Goal: Feedback & Contribution: Contribute content

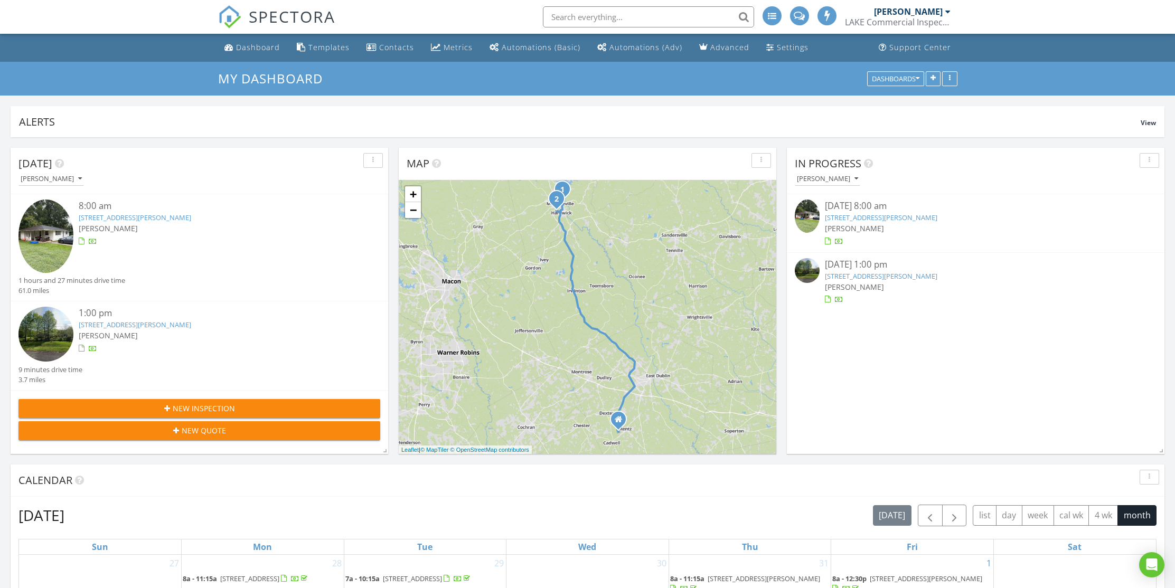
scroll to position [978, 1192]
click at [256, 51] on div "Dashboard" at bounding box center [258, 47] width 44 height 10
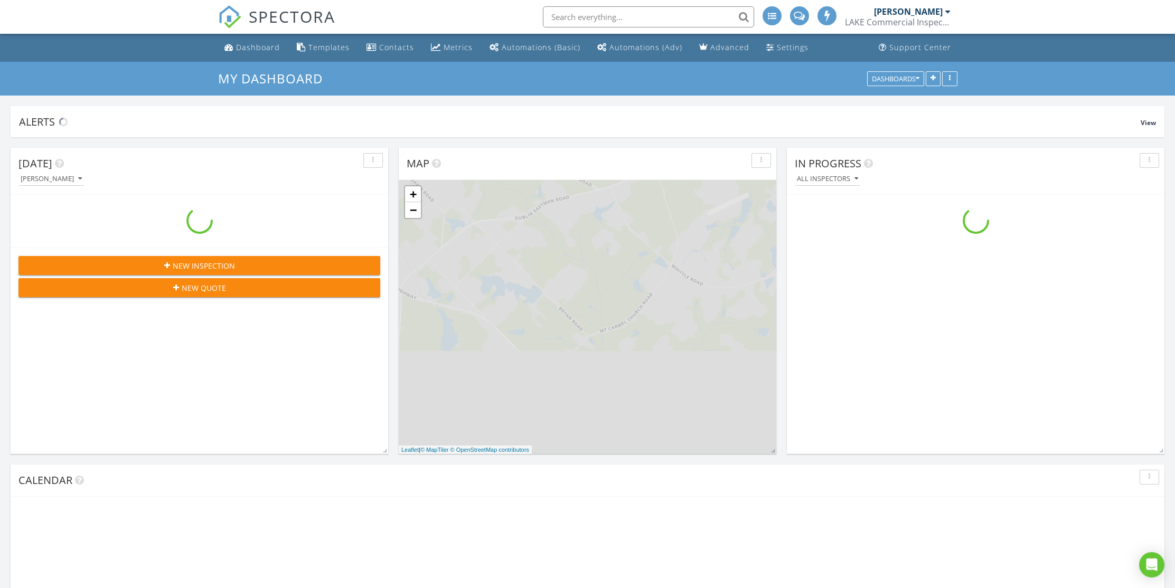
scroll to position [978, 1192]
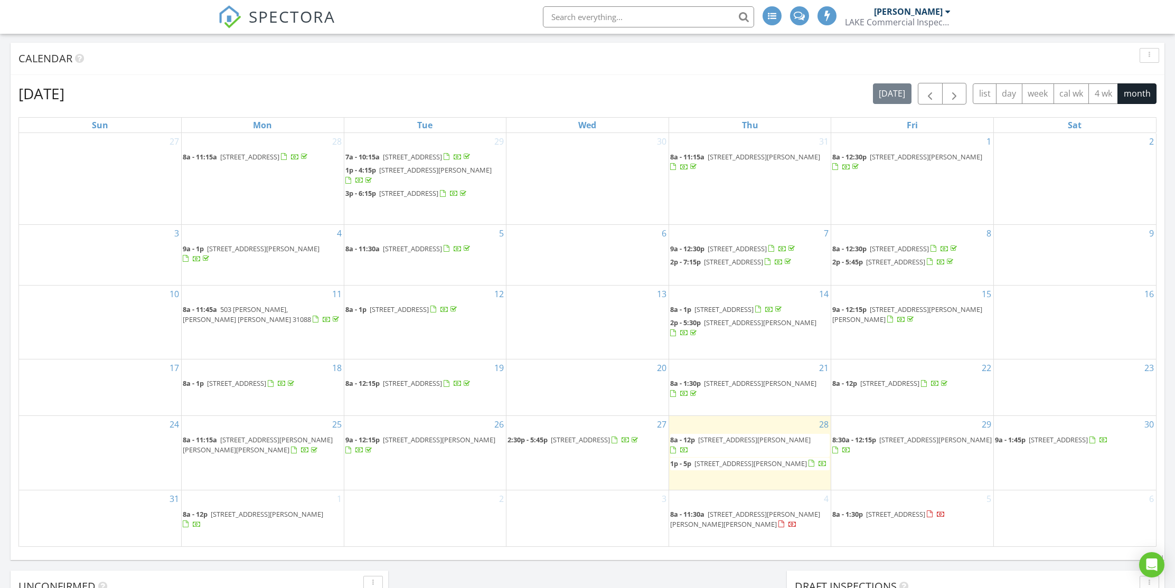
scroll to position [423, 0]
click at [777, 465] on span "123 Helen Cir SW, Milledgeville 31061" at bounding box center [751, 463] width 113 height 10
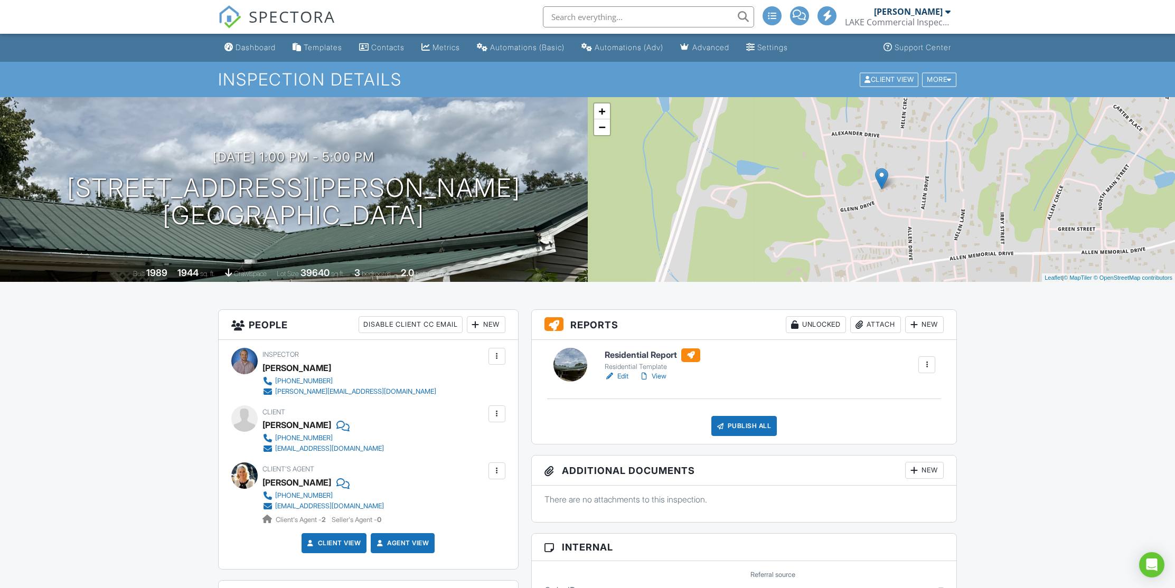
scroll to position [2, 0]
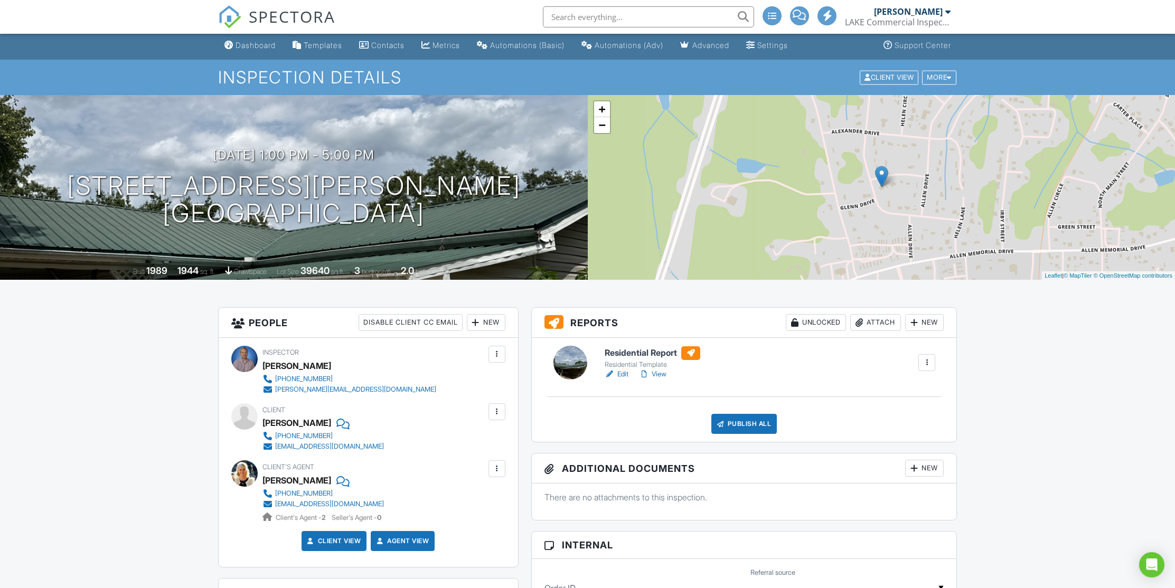
click at [302, 448] on div "jennifernguyen1987@gmail.com" at bounding box center [329, 447] width 109 height 8
click at [297, 446] on div "jennifernguyen1987@gmail.com" at bounding box center [329, 447] width 109 height 8
click at [264, 49] on div "Dashboard" at bounding box center [256, 45] width 40 height 9
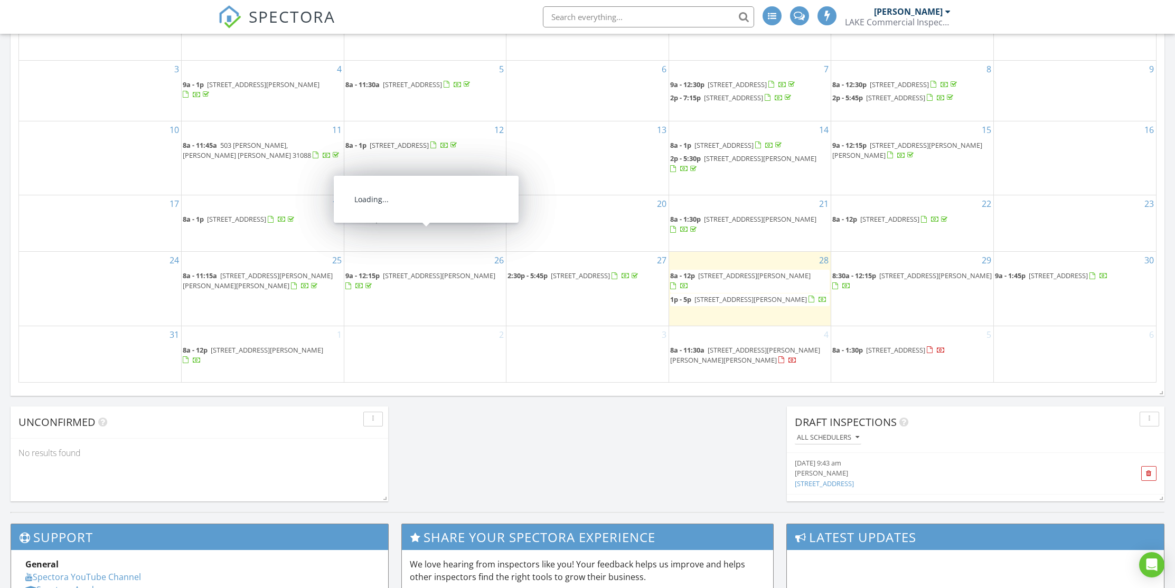
scroll to position [614, 0]
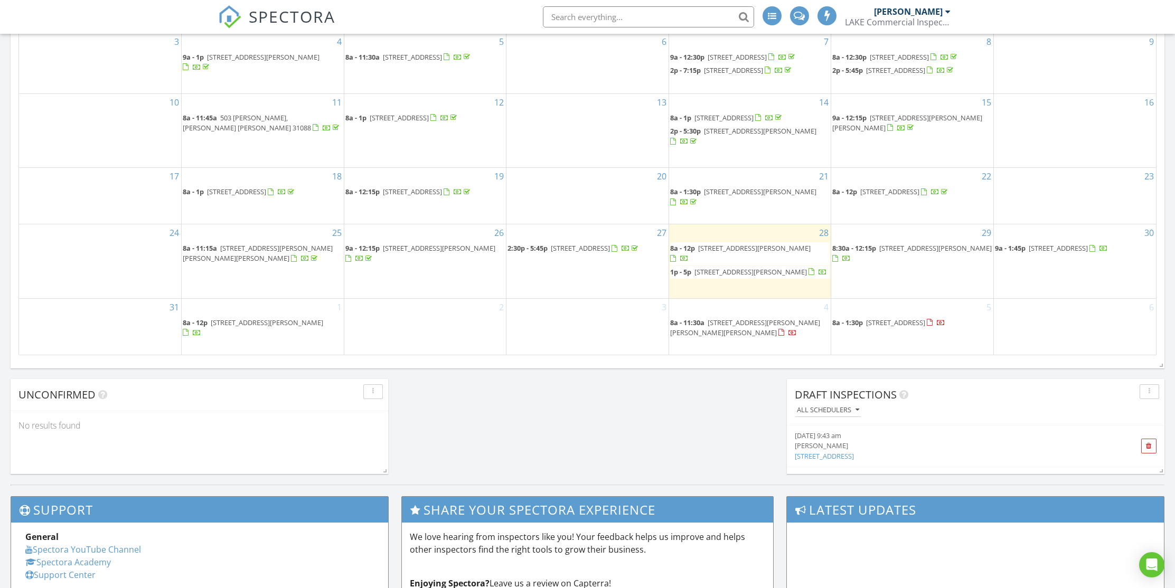
click at [279, 328] on span "[STREET_ADDRESS][PERSON_NAME]" at bounding box center [267, 323] width 113 height 10
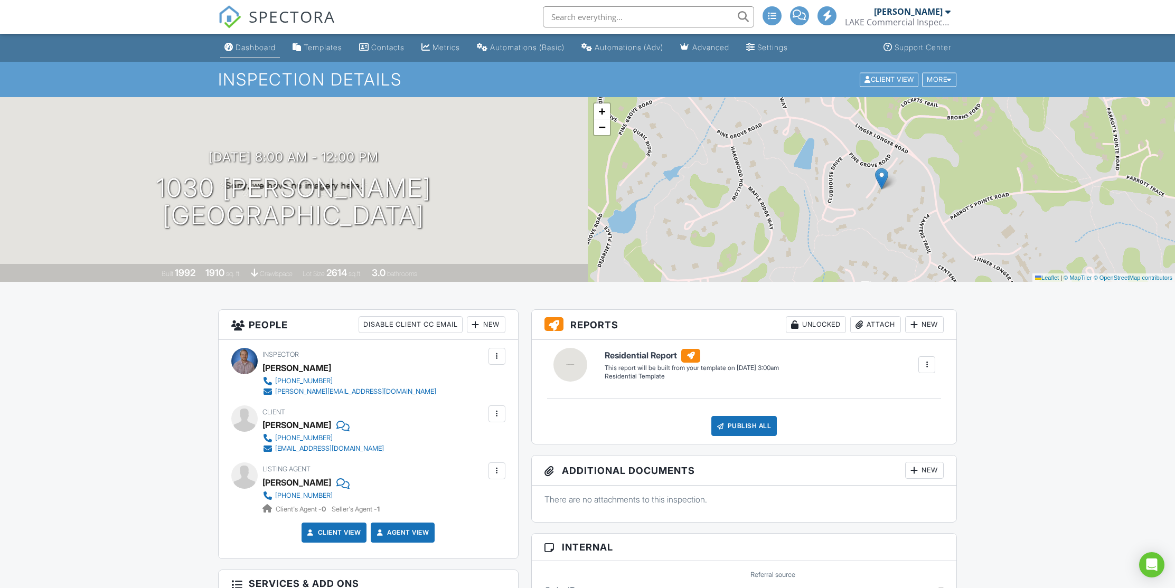
click at [259, 47] on div "Dashboard" at bounding box center [256, 47] width 40 height 9
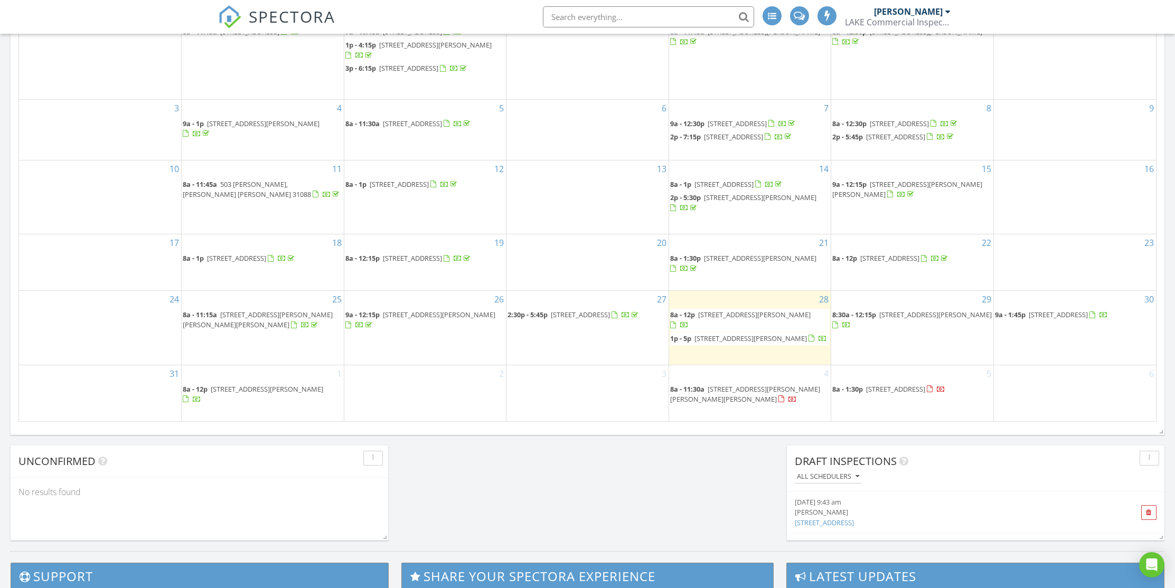
scroll to position [623, 0]
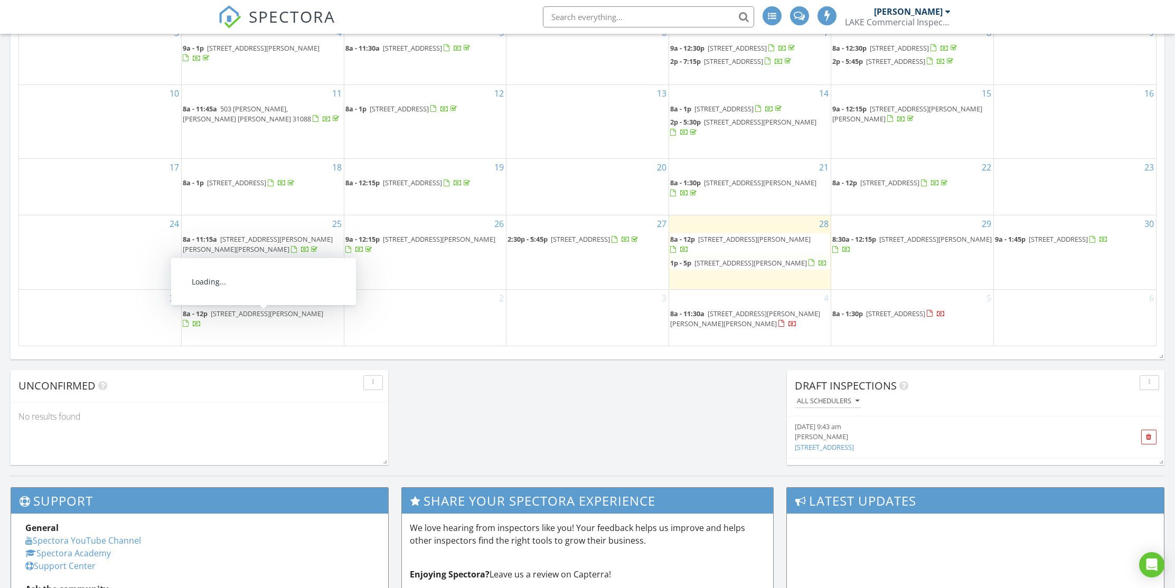
click at [278, 319] on span "1030 Cupp Ln, Greensboro 30642" at bounding box center [267, 314] width 113 height 10
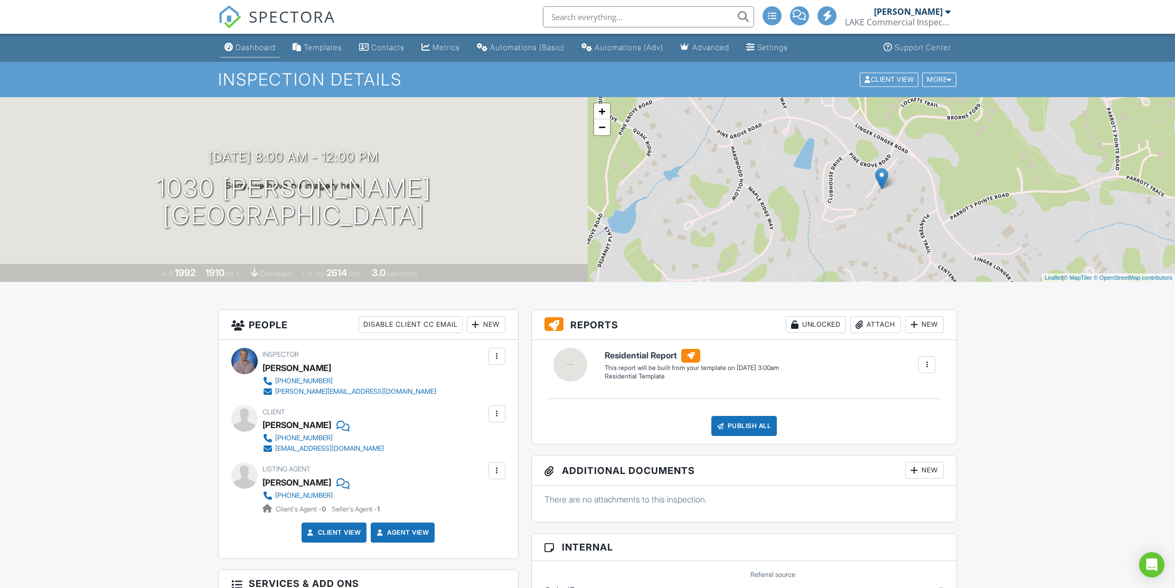
click at [257, 45] on div "Dashboard" at bounding box center [256, 47] width 40 height 9
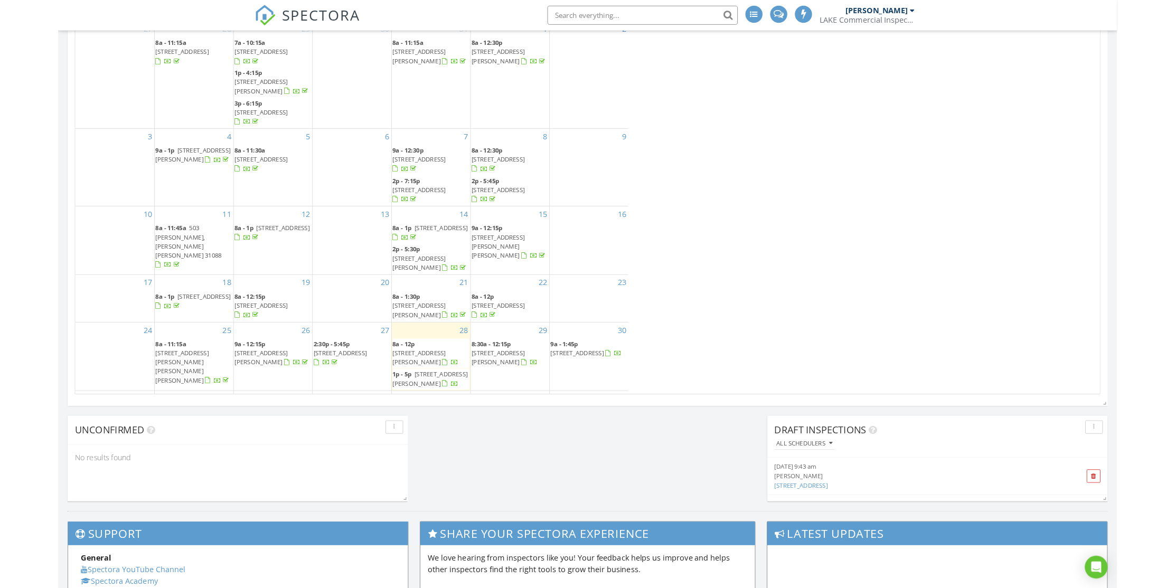
scroll to position [978, 1192]
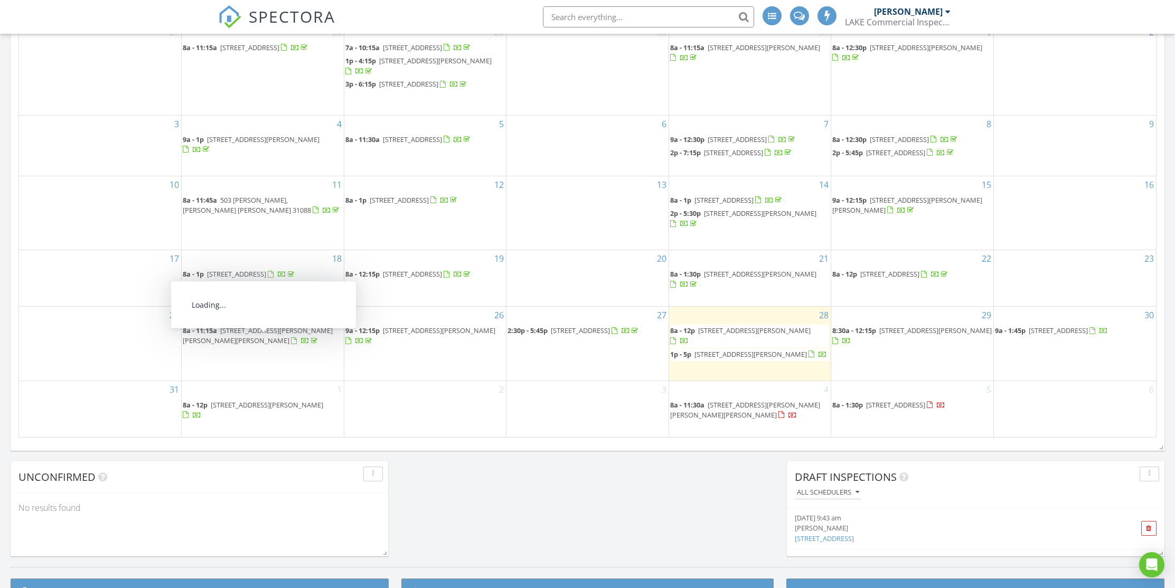
click at [302, 344] on span "36 Strozier St, McRae-Helena 31055" at bounding box center [258, 336] width 150 height 20
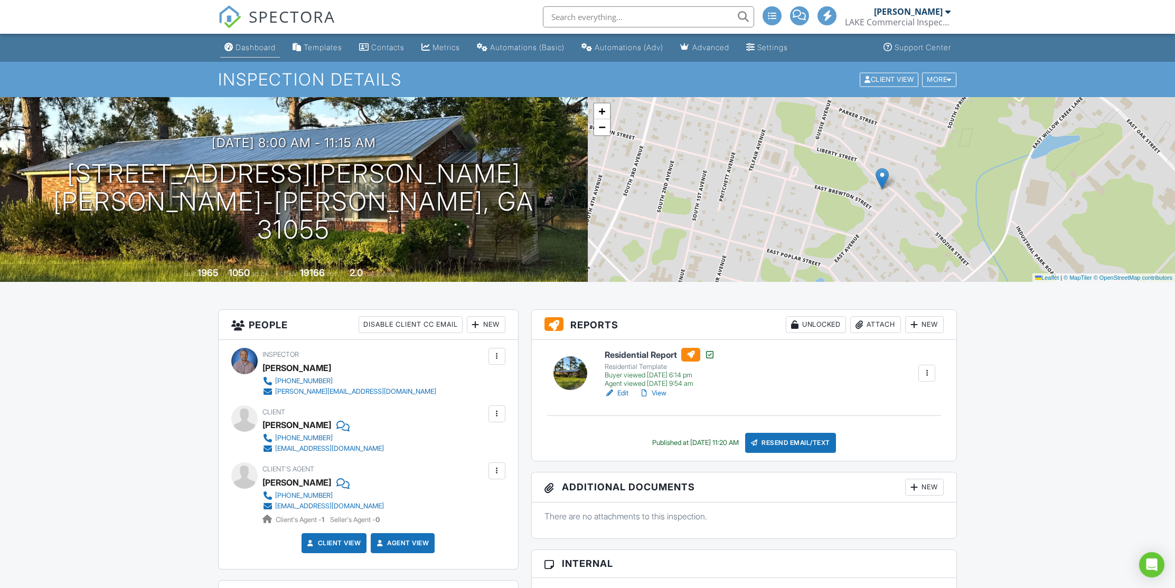
click at [264, 40] on link "Dashboard" at bounding box center [250, 48] width 60 height 20
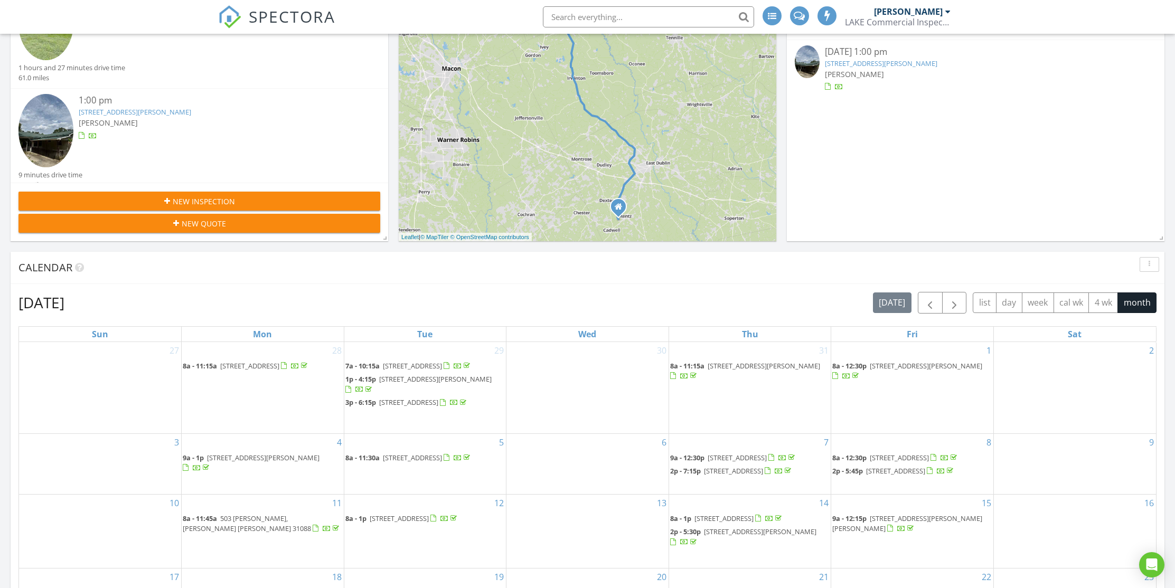
scroll to position [162, 0]
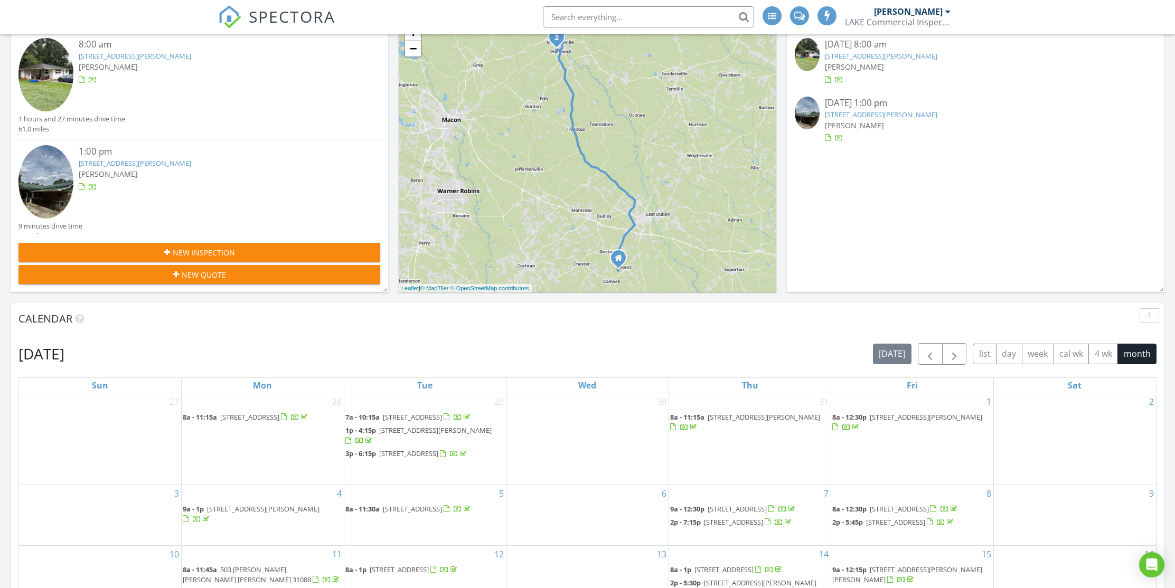
click at [198, 252] on span "New Inspection" at bounding box center [204, 252] width 62 height 11
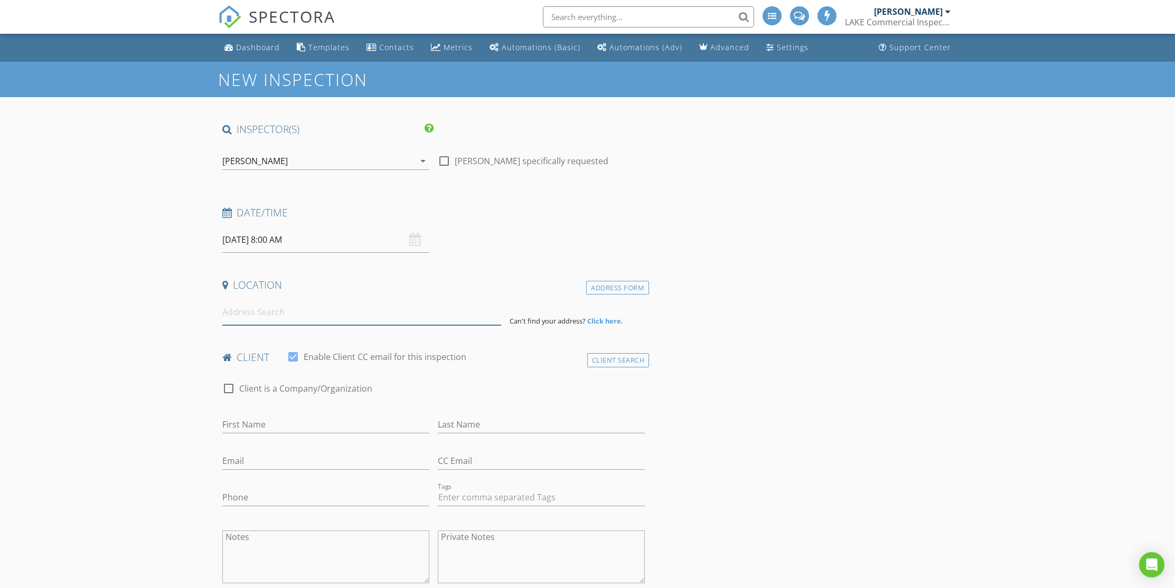
click at [302, 319] on input at bounding box center [361, 313] width 279 height 26
click at [248, 312] on input at bounding box center [361, 313] width 279 height 26
click at [259, 51] on div "Dashboard" at bounding box center [258, 47] width 44 height 10
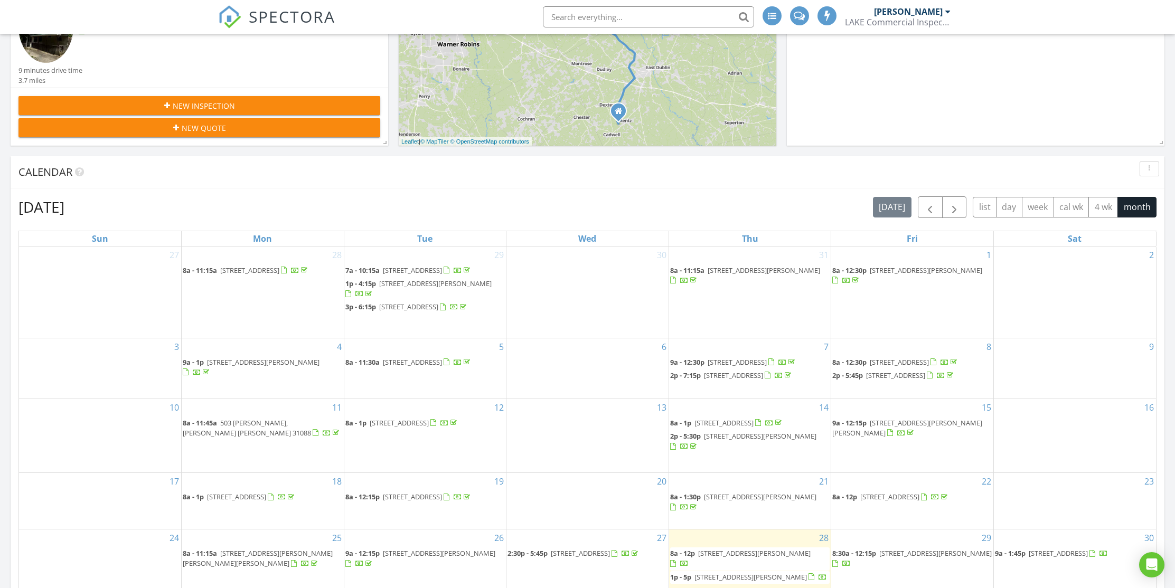
scroll to position [506, 0]
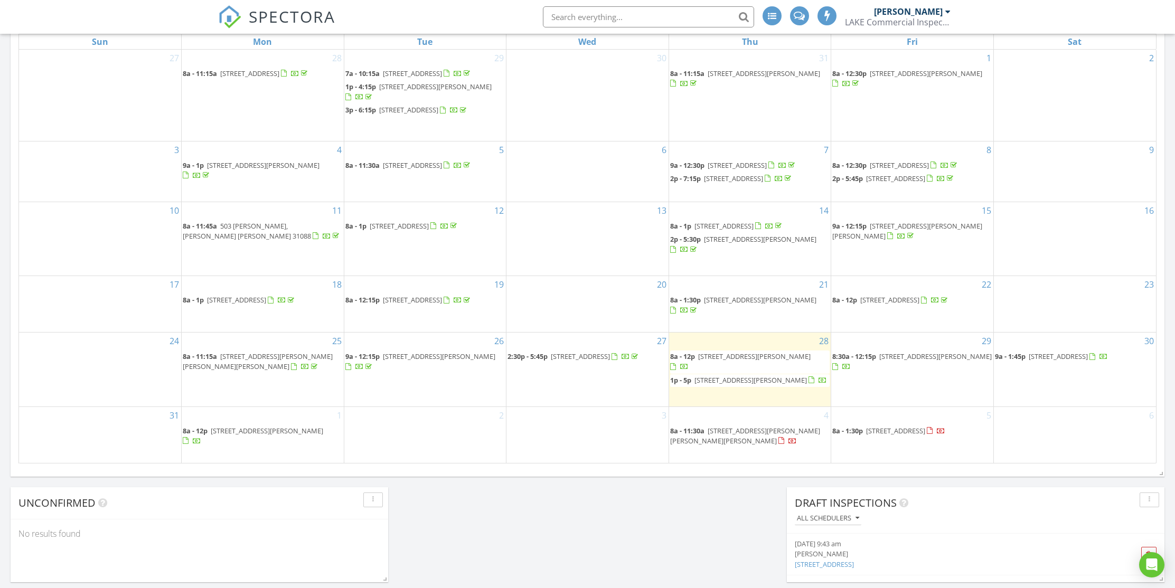
click at [272, 367] on span "36 Strozier St, McRae-Helena 31055" at bounding box center [258, 362] width 150 height 20
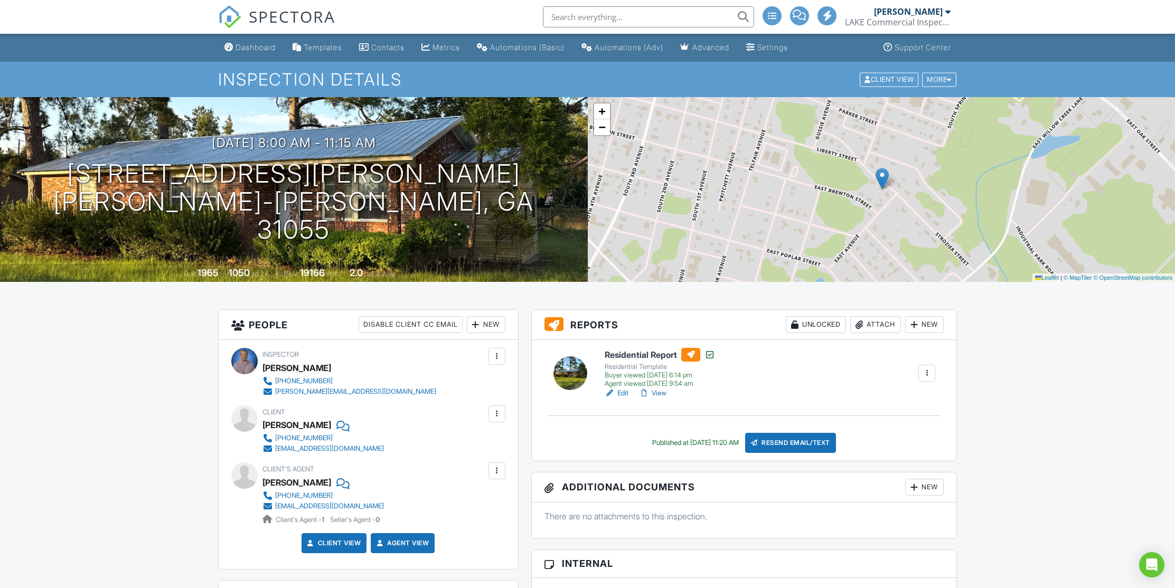
click at [494, 471] on div at bounding box center [497, 471] width 11 height 11
click at [399, 504] on li "Edit" at bounding box center [440, 503] width 118 height 26
click at [271, 44] on div "Dashboard" at bounding box center [256, 47] width 40 height 9
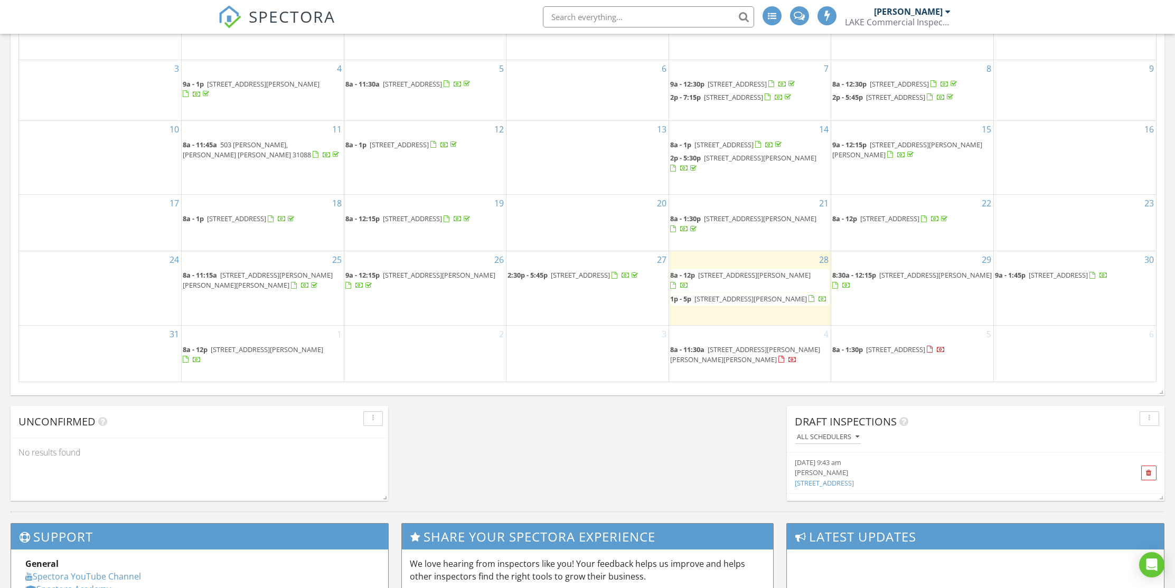
scroll to position [607, 0]
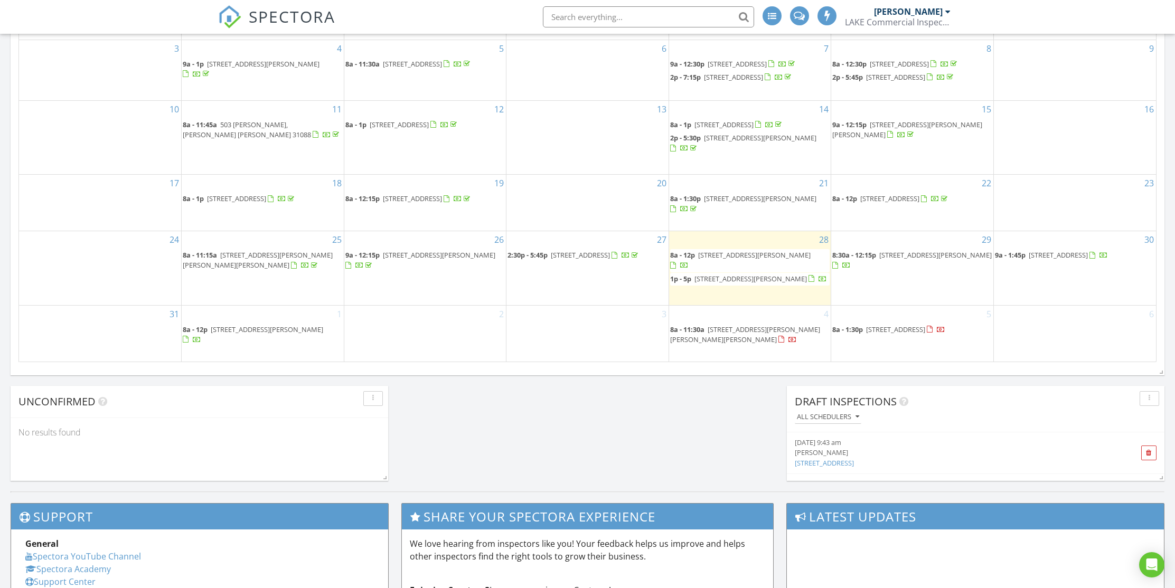
click at [645, 20] on input "text" at bounding box center [648, 16] width 211 height 21
type input "149 3rd"
drag, startPoint x: 584, startPoint y: 14, endPoint x: 553, endPoint y: 16, distance: 31.2
click at [553, 16] on input "149 3rd" at bounding box center [648, 16] width 211 height 21
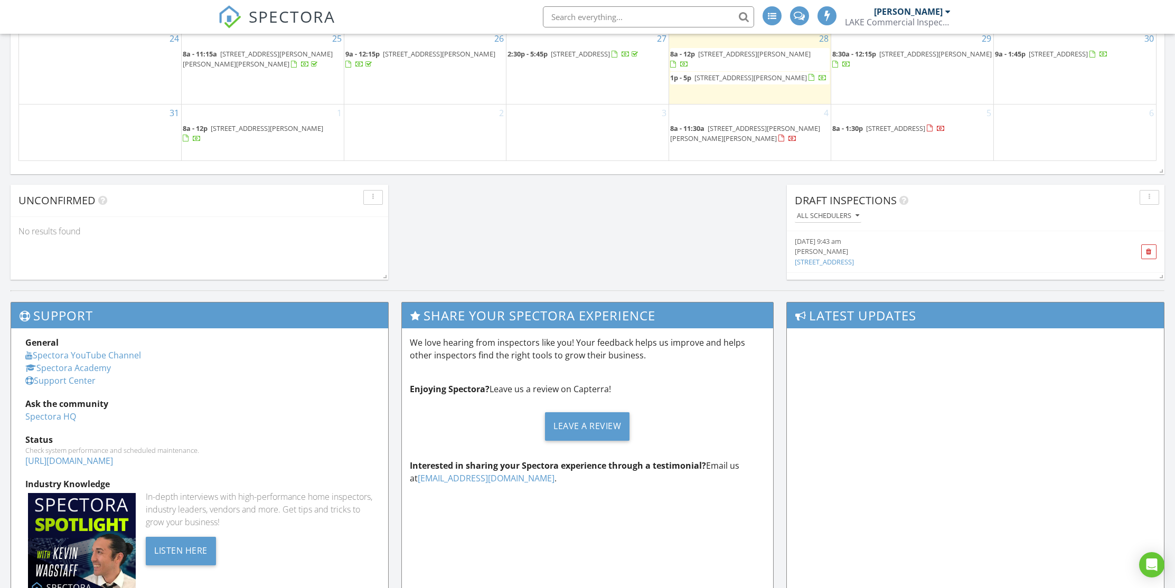
scroll to position [281, 0]
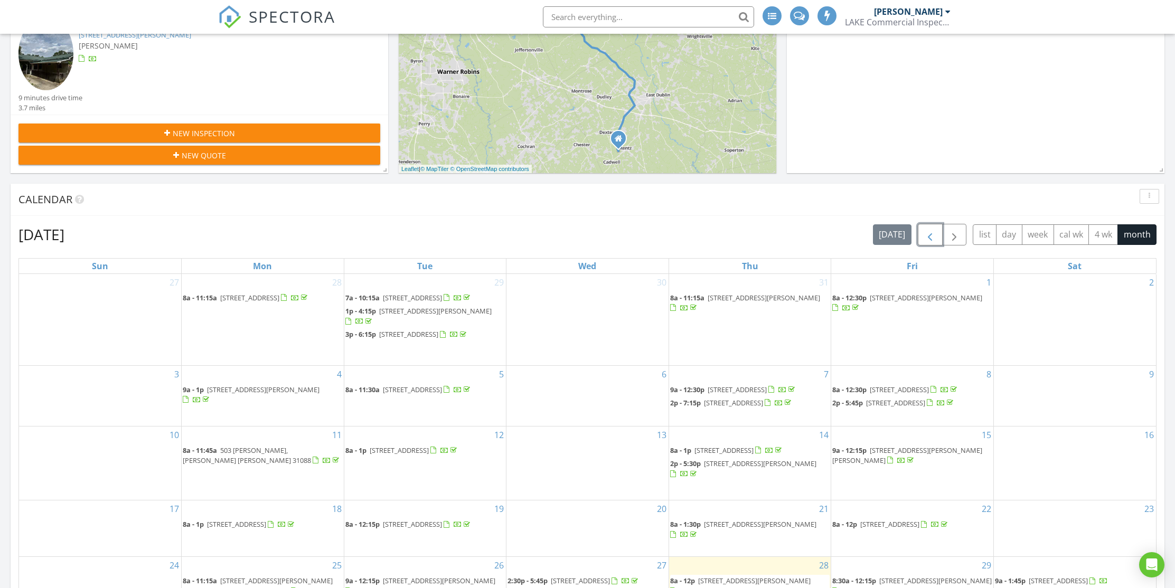
click at [932, 238] on span "button" at bounding box center [930, 235] width 13 height 13
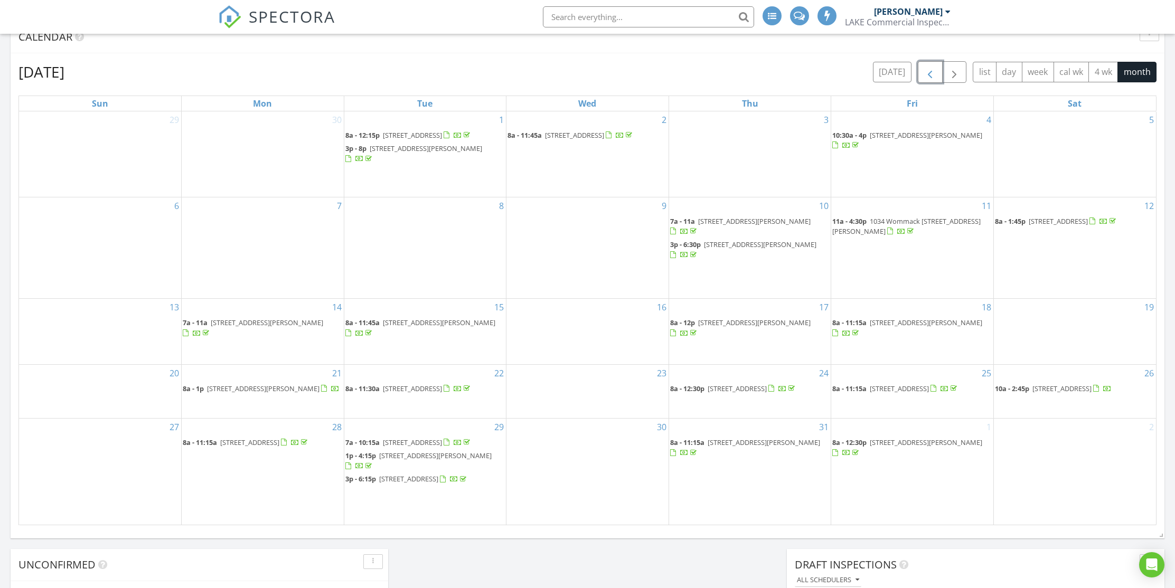
scroll to position [459, 0]
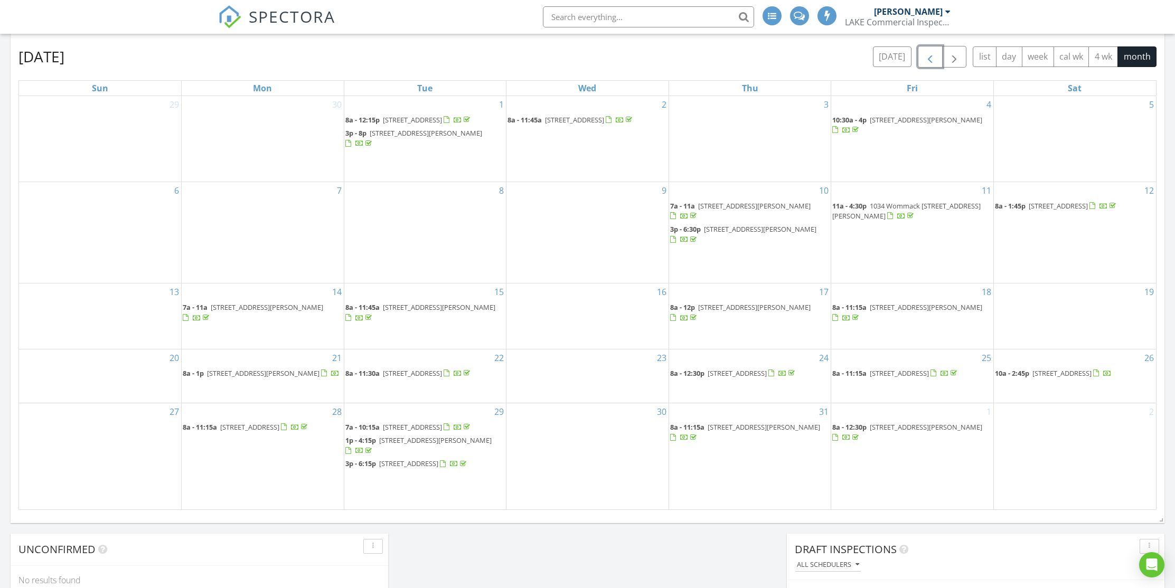
click at [930, 56] on span "button" at bounding box center [930, 57] width 13 height 13
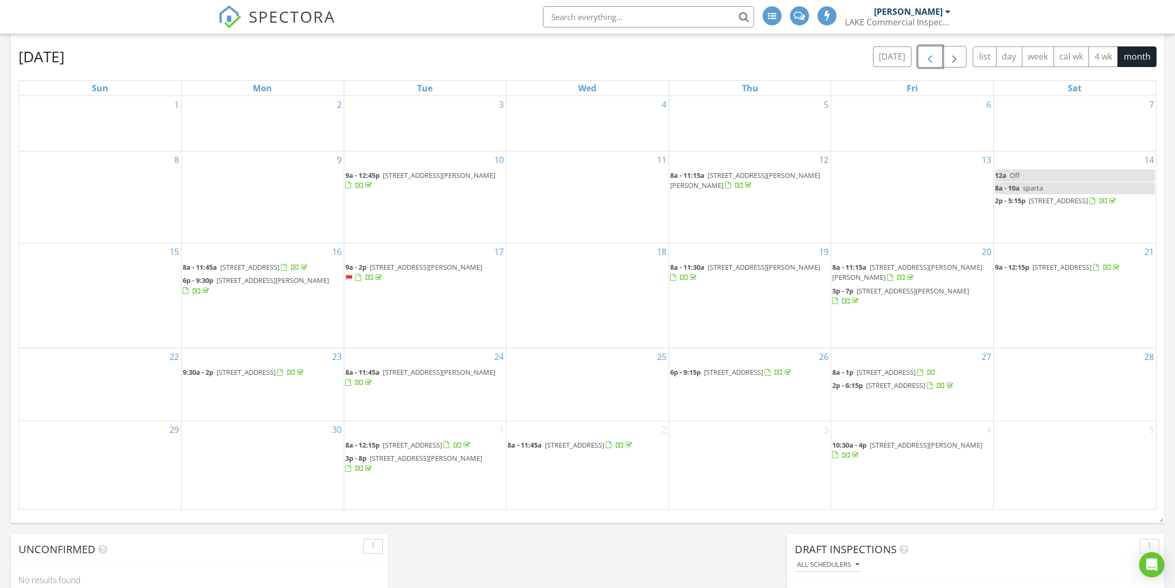
click at [930, 56] on span "button" at bounding box center [930, 57] width 13 height 13
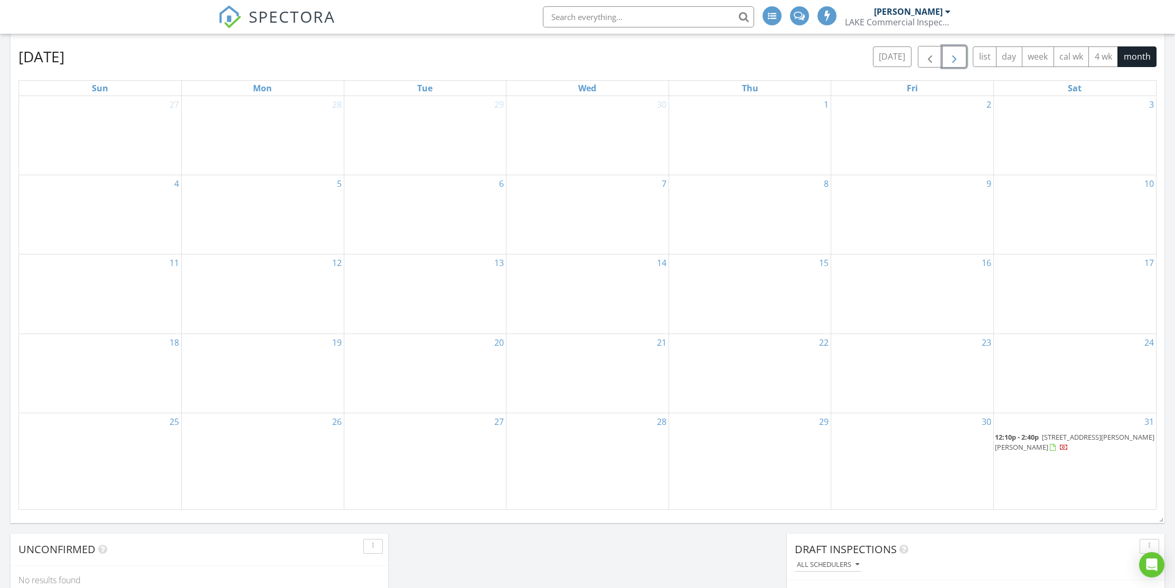
click at [960, 58] on span "button" at bounding box center [954, 57] width 13 height 13
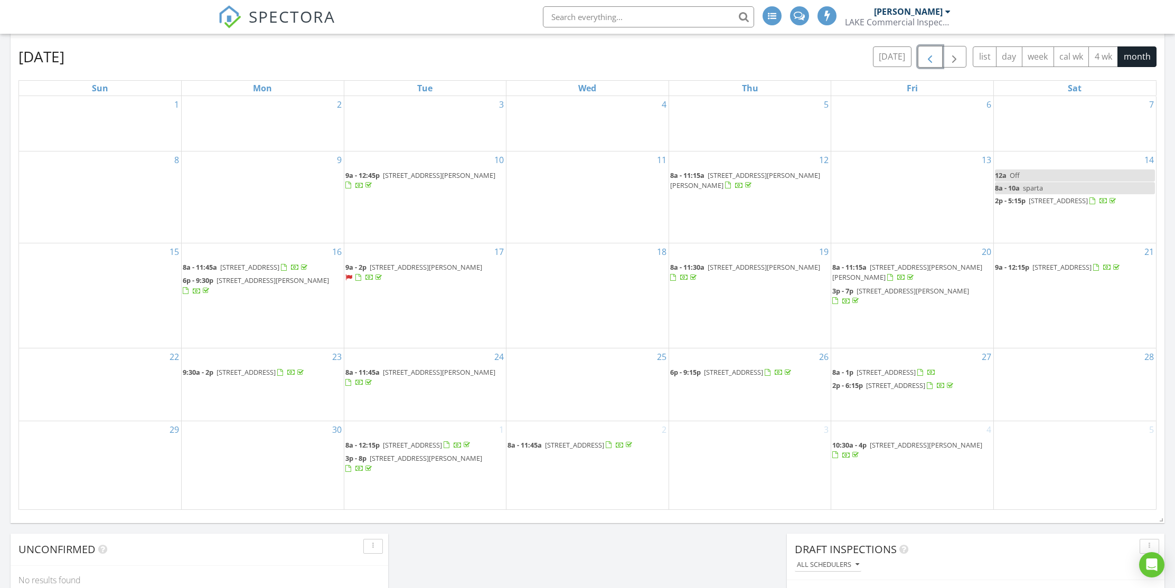
click at [928, 57] on span "button" at bounding box center [930, 57] width 13 height 13
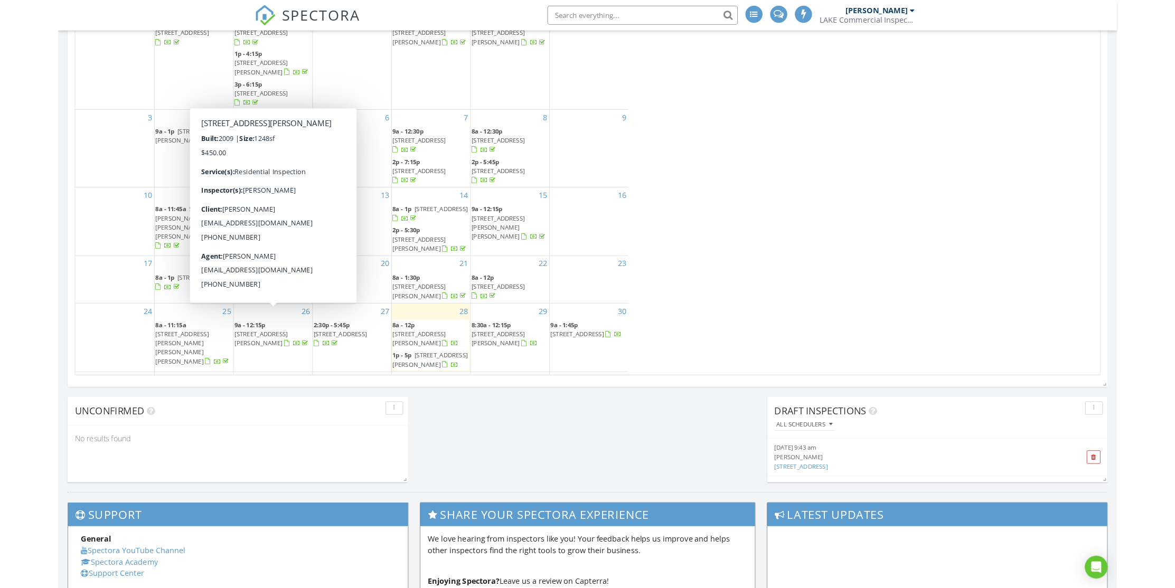
scroll to position [978, 1192]
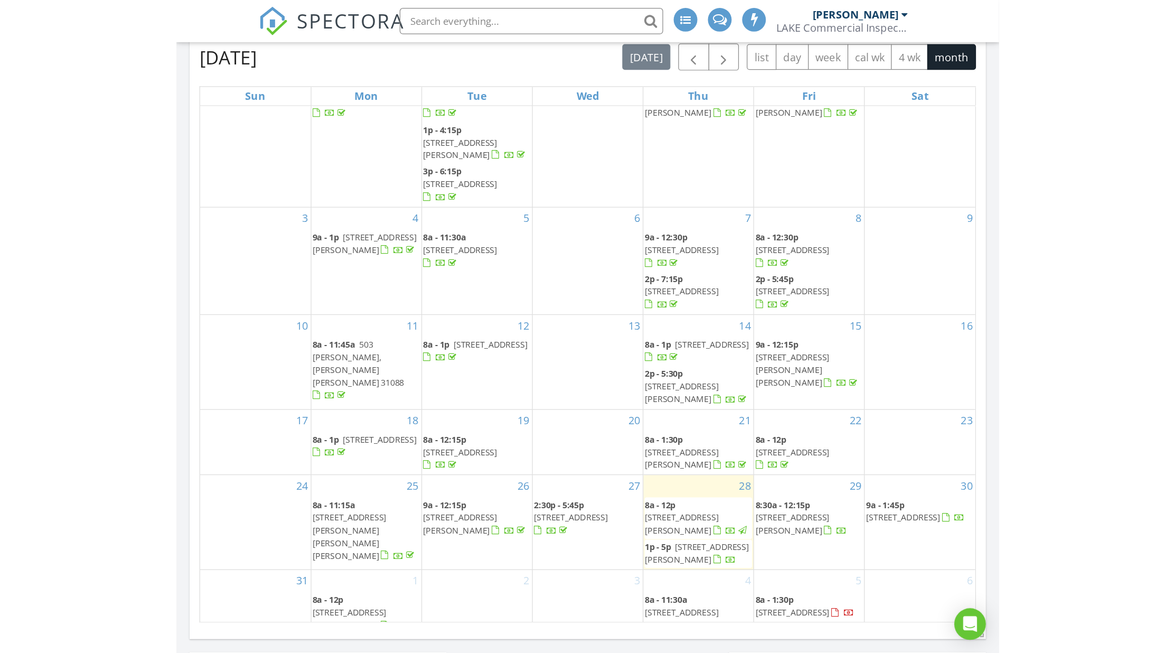
scroll to position [569, 0]
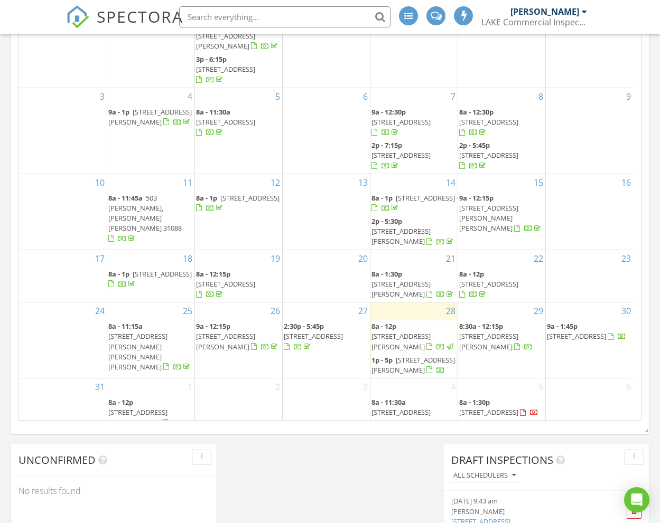
click at [423, 356] on span "123 Helen Cir SW, Milledgeville 31061" at bounding box center [412, 366] width 83 height 20
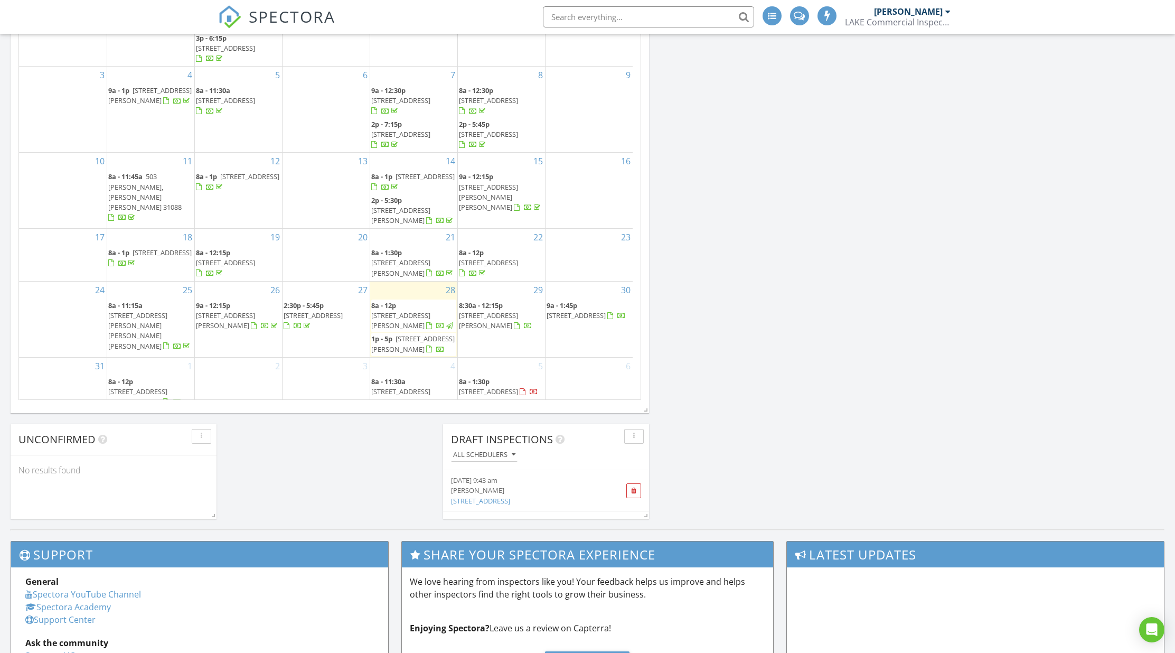
scroll to position [978, 1192]
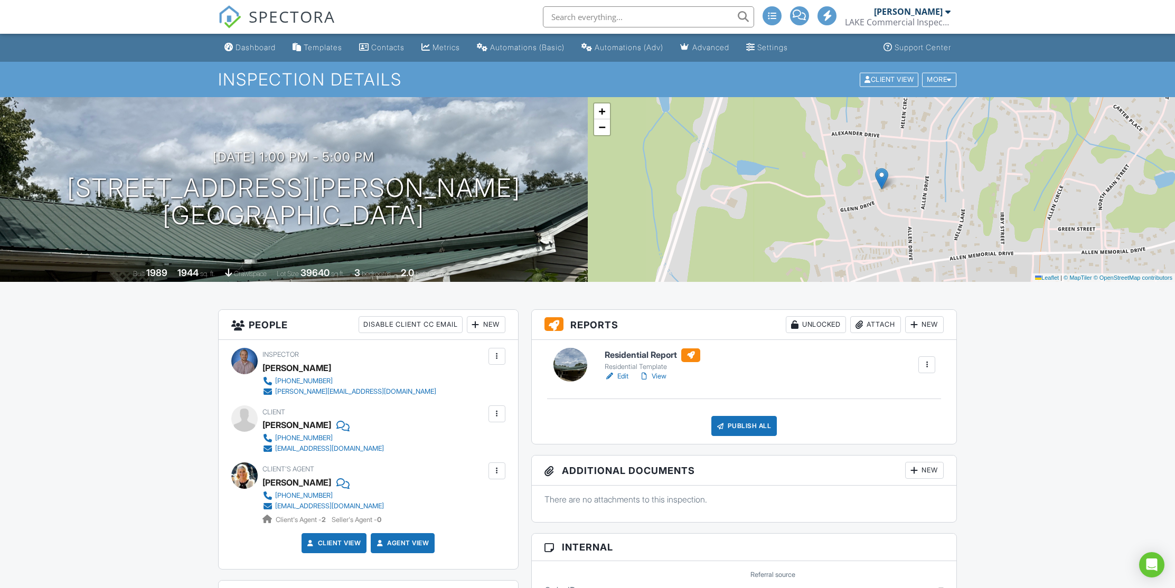
click at [660, 377] on link "View" at bounding box center [652, 376] width 27 height 11
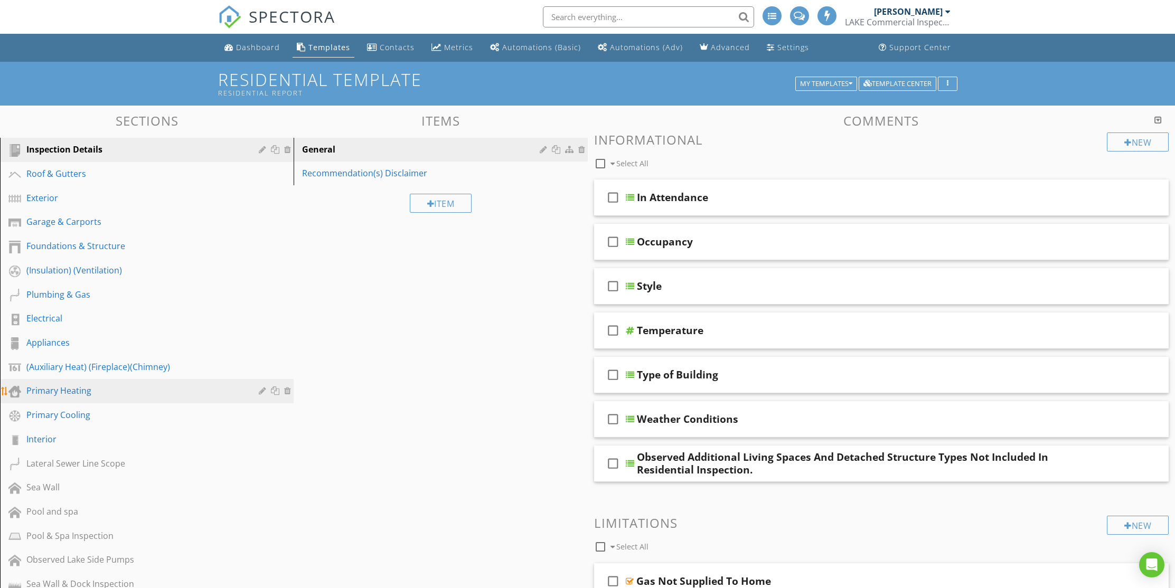
click at [76, 387] on div "Primary Heating" at bounding box center [134, 391] width 217 height 13
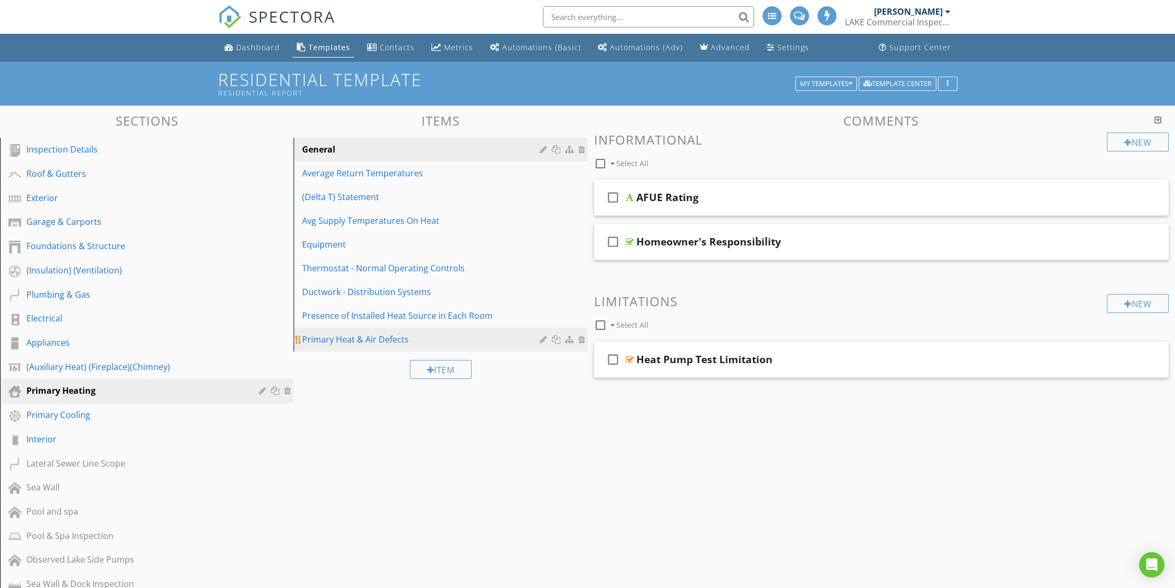
click at [336, 340] on div "Primary Heat & Air Defects" at bounding box center [422, 339] width 240 height 13
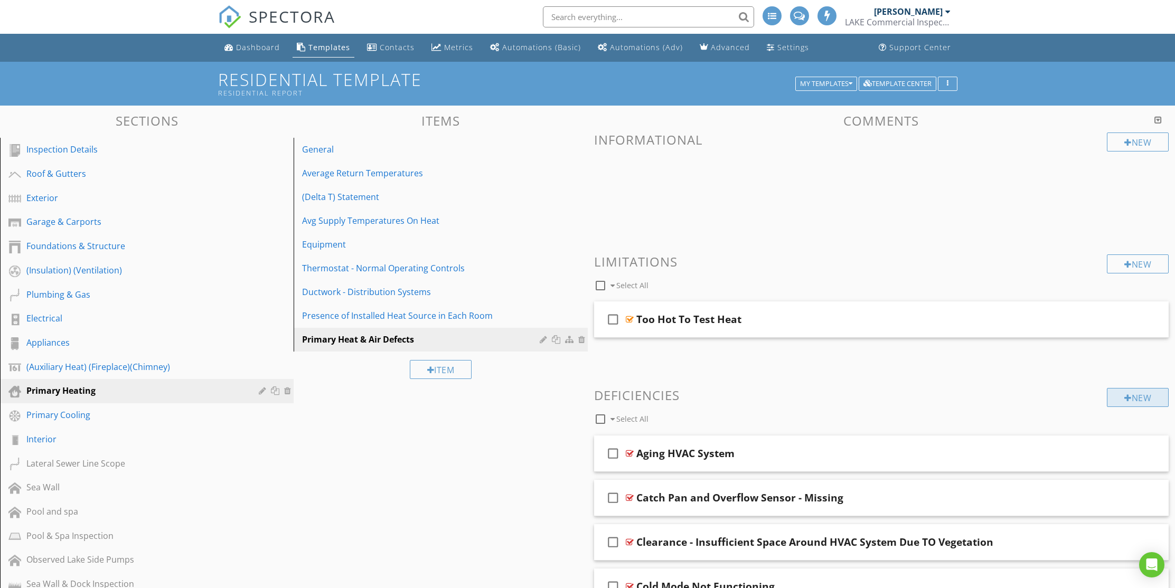
click at [1135, 397] on div "New" at bounding box center [1138, 397] width 62 height 19
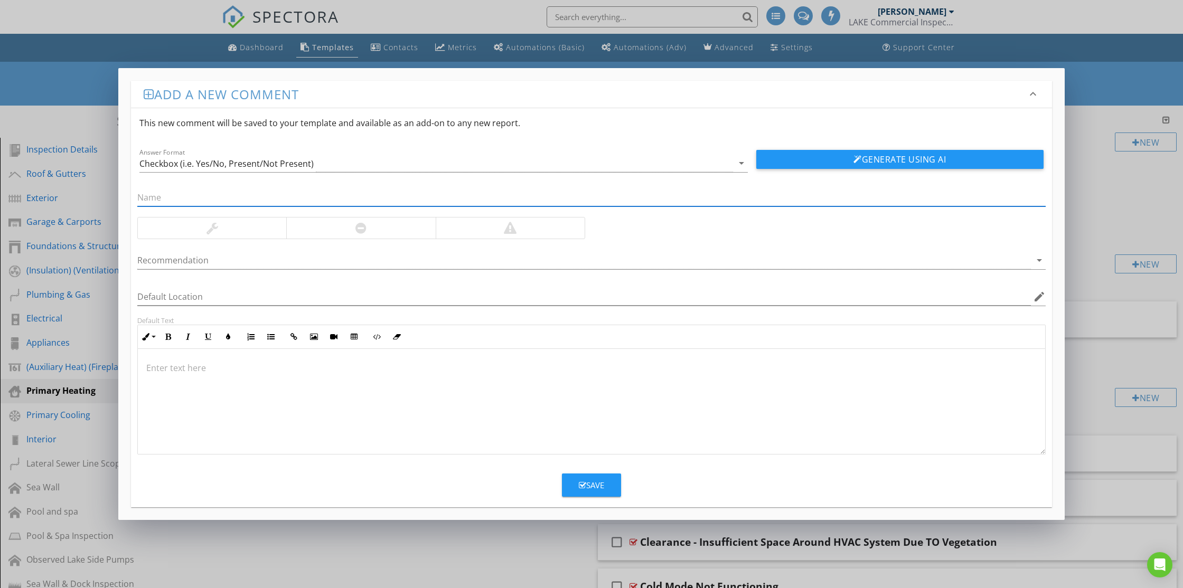
paste input "No Central Heat & Air"
type input "No Central Heat & Air"
click at [867, 161] on button "Generate Using AI" at bounding box center [899, 159] width 287 height 19
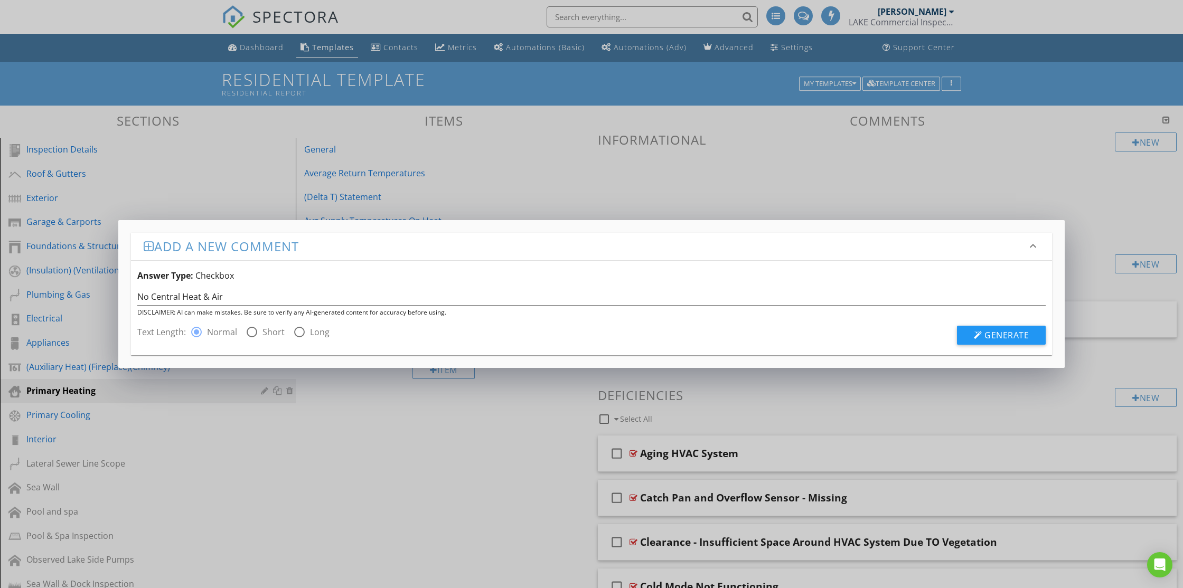
click at [252, 333] on div at bounding box center [252, 332] width 18 height 18
radio input "false"
radio input "true"
click at [973, 327] on button "Generate" at bounding box center [1001, 335] width 89 height 19
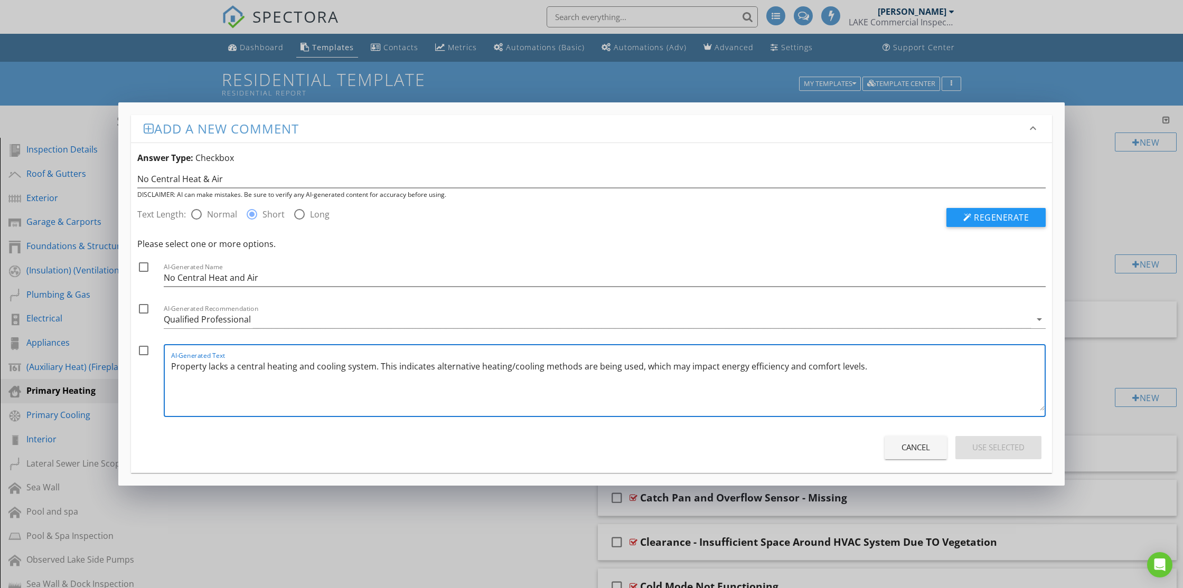
click at [404, 368] on textarea "Property lacks a central heating and cooling system. This indicates alternative…" at bounding box center [608, 384] width 874 height 53
click at [860, 364] on textarea "Property lacks a central heating and cooling system. This indicates alternative…" at bounding box center [608, 384] width 874 height 53
click at [921, 369] on textarea "Property lacks a central heating and cooling system. This indicates alternative…" at bounding box center [608, 384] width 874 height 53
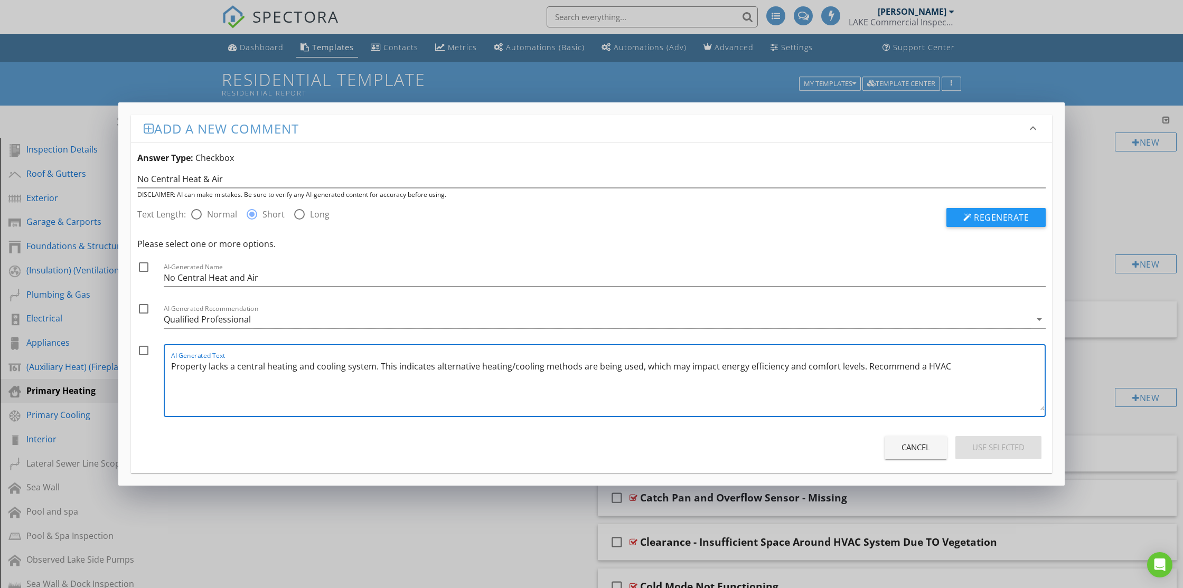
click at [945, 367] on textarea "Property lacks a central heating and cooling system. This indicates alternative…" at bounding box center [608, 384] width 874 height 53
click at [439, 370] on textarea "Property lacks a central heating and cooling system. This indicates alternative…" at bounding box center [608, 384] width 874 height 53
type textarea "Property lacks a central heating and cooling system. This indicates alternative…"
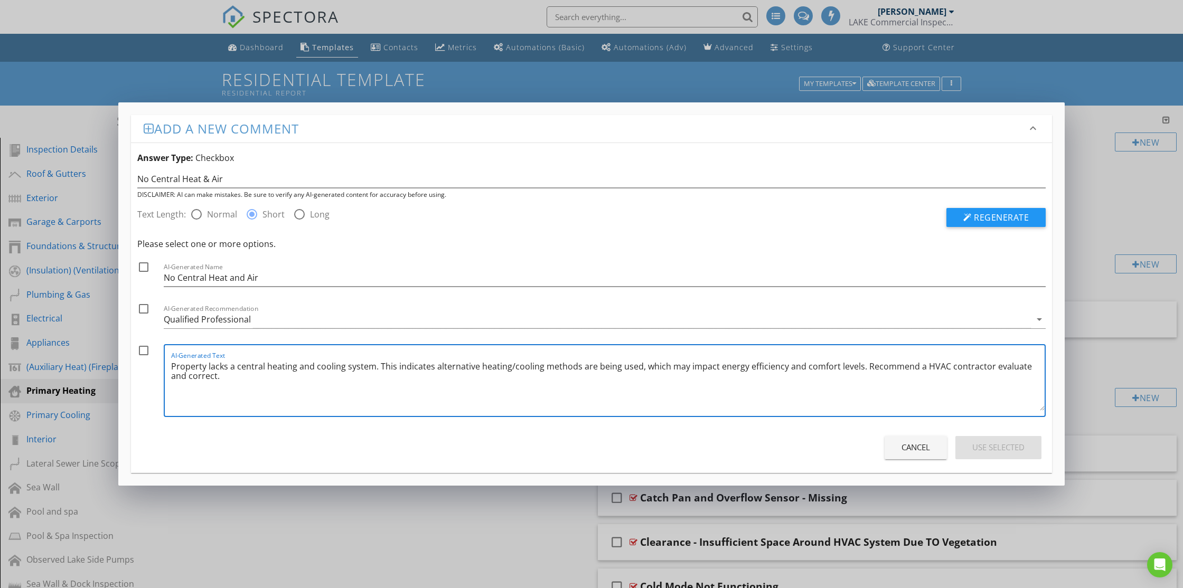
click at [142, 265] on div at bounding box center [144, 267] width 18 height 18
checkbox input "true"
click at [142, 305] on div at bounding box center [144, 309] width 18 height 18
checkbox input "true"
click at [146, 350] on div at bounding box center [144, 351] width 18 height 18
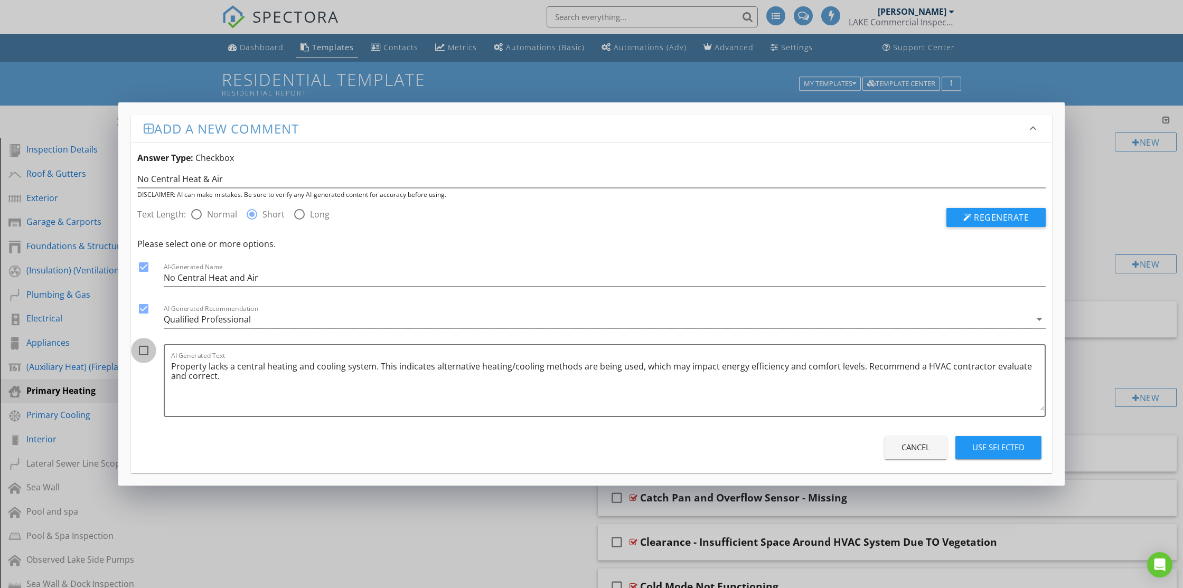
checkbox input "true"
click at [980, 444] on div "Use Selected" at bounding box center [998, 448] width 52 height 12
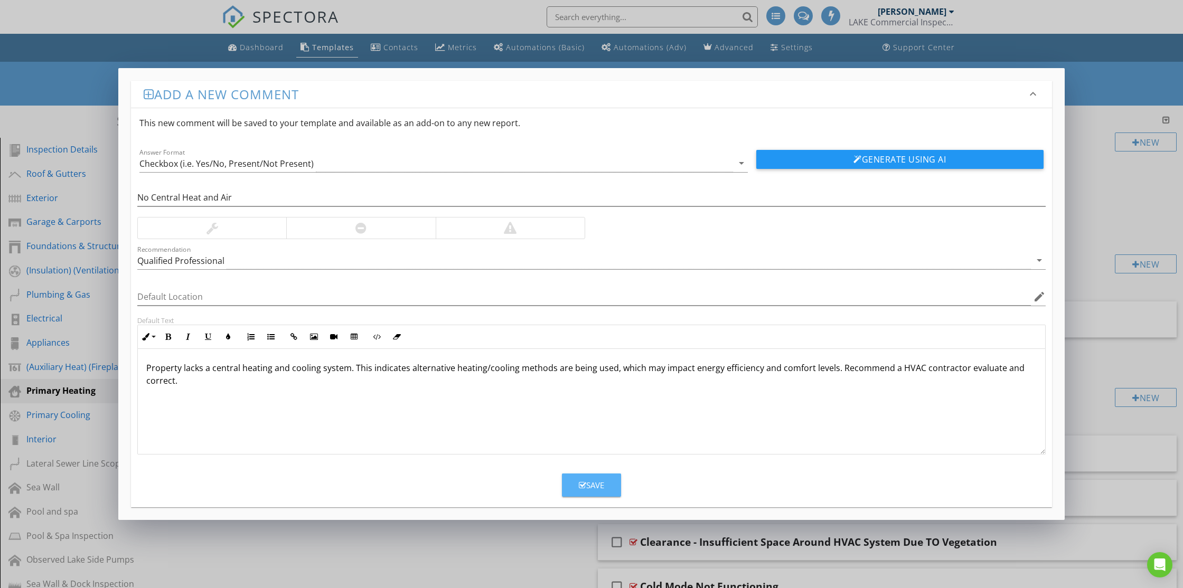
click at [604, 480] on div "Save" at bounding box center [591, 486] width 25 height 12
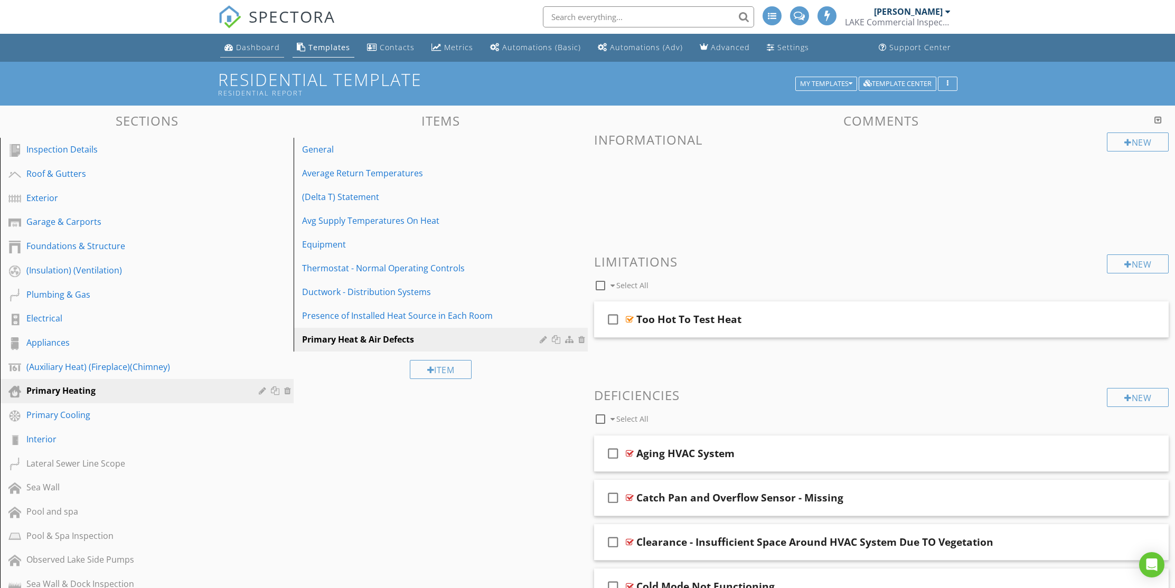
click at [266, 46] on div "Dashboard" at bounding box center [258, 47] width 44 height 10
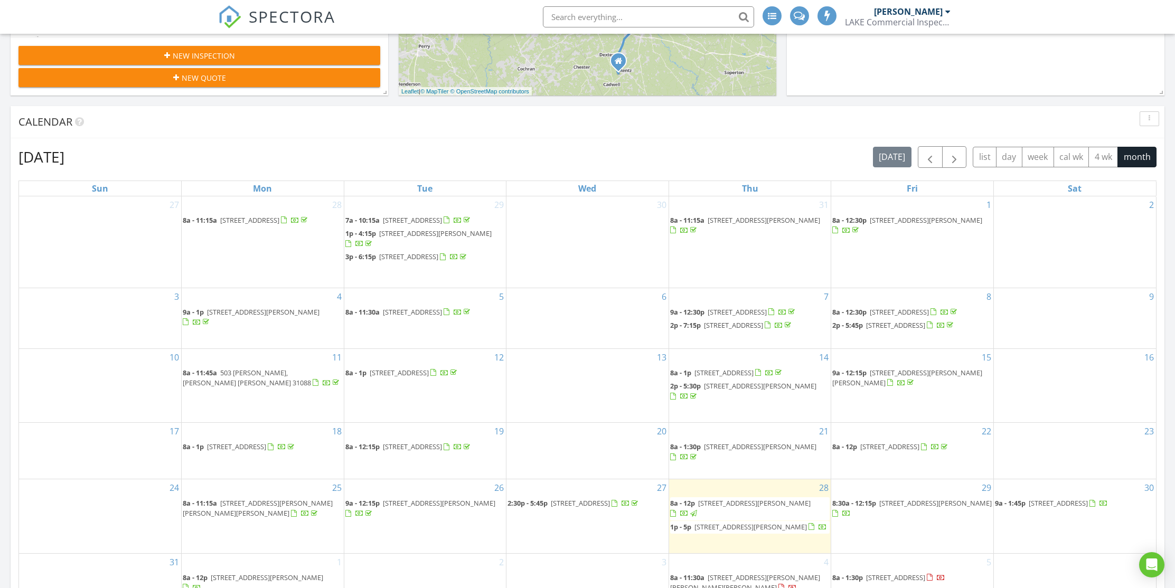
scroll to position [464, 0]
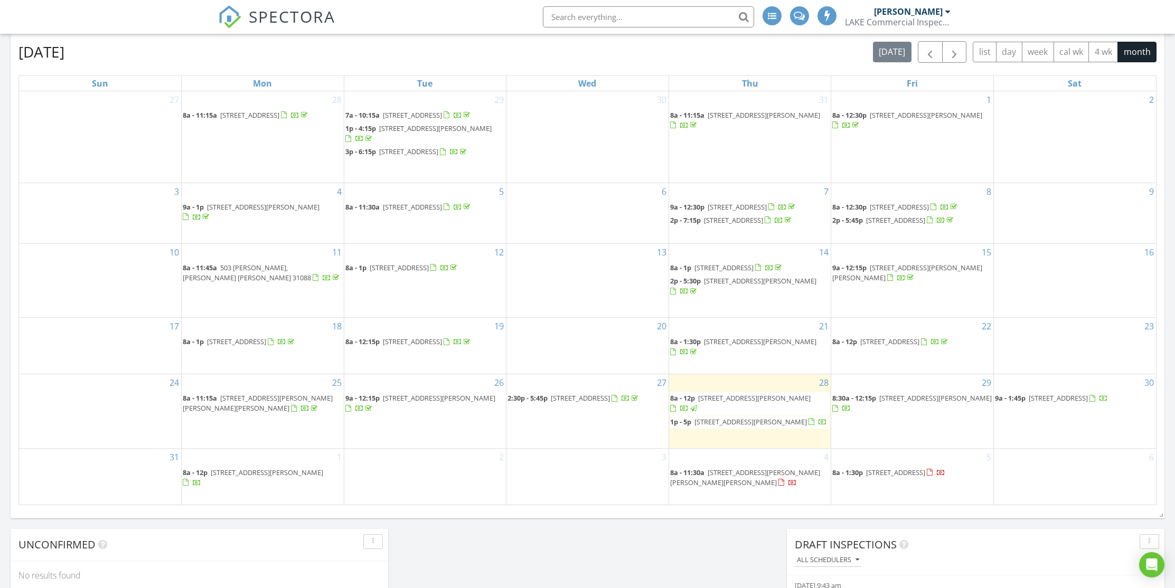
click at [766, 425] on span "123 Helen Cir SW, Milledgeville 31061" at bounding box center [751, 422] width 113 height 10
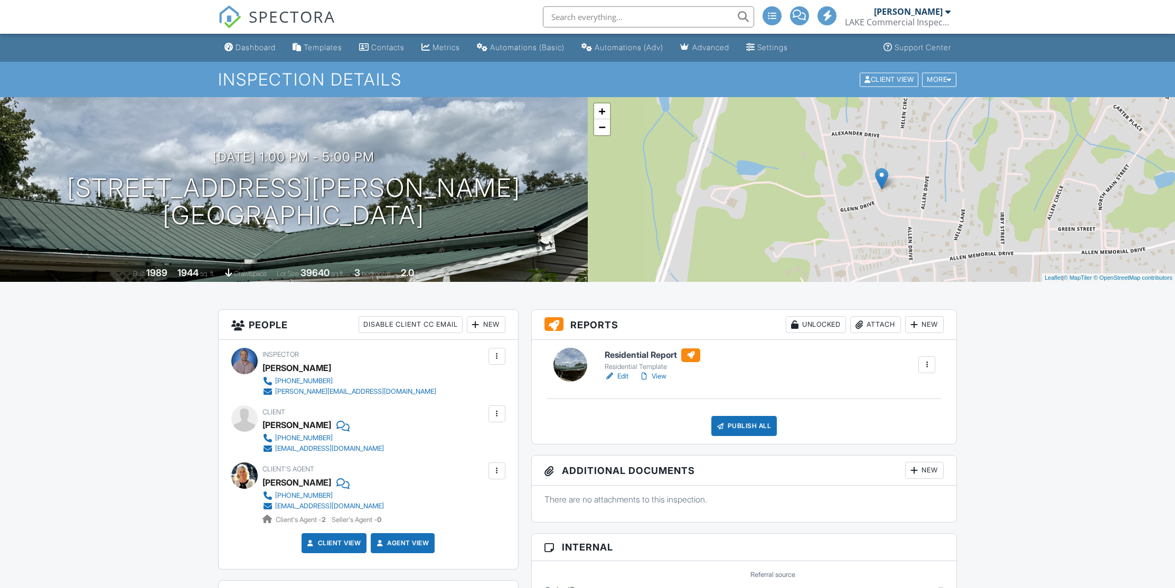
scroll to position [224, 0]
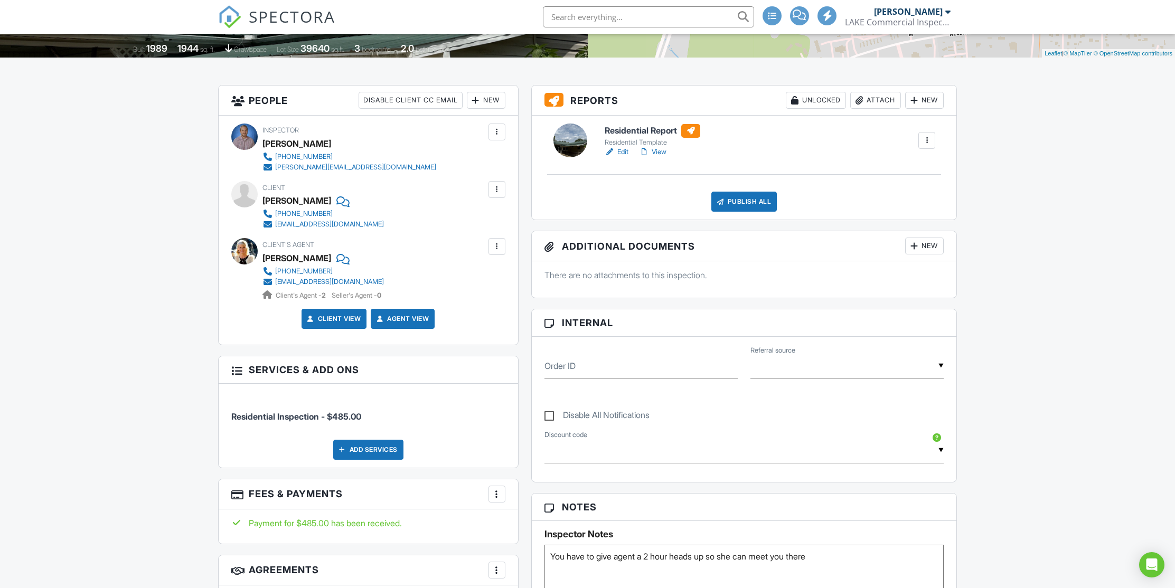
click at [659, 152] on link "View" at bounding box center [652, 152] width 27 height 11
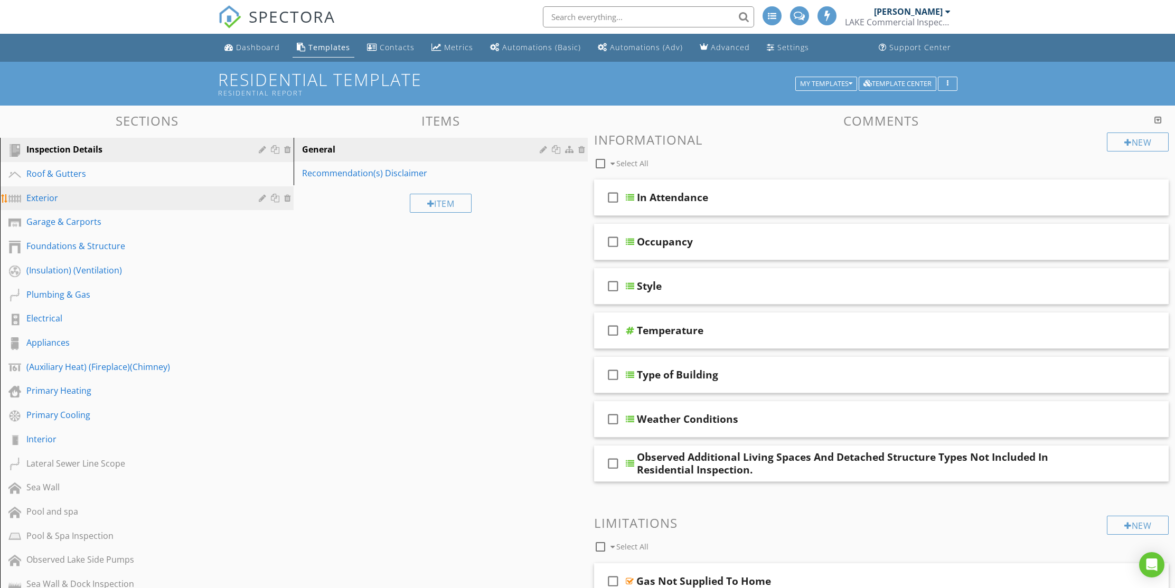
click at [50, 198] on div "Exterior" at bounding box center [134, 198] width 217 height 13
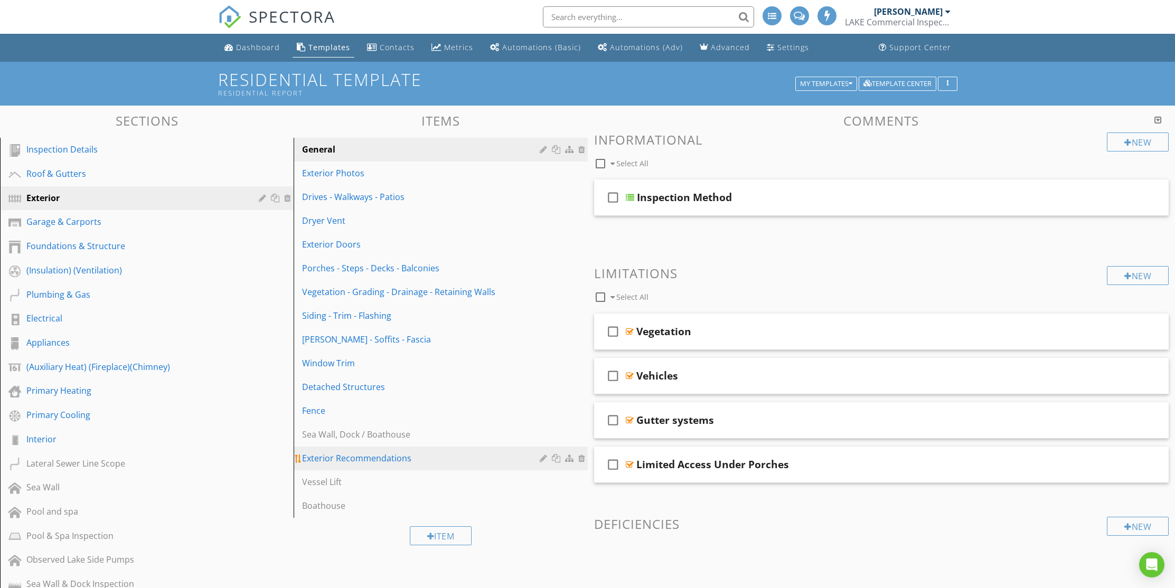
click at [377, 457] on div "Exterior Recommendations" at bounding box center [422, 458] width 240 height 13
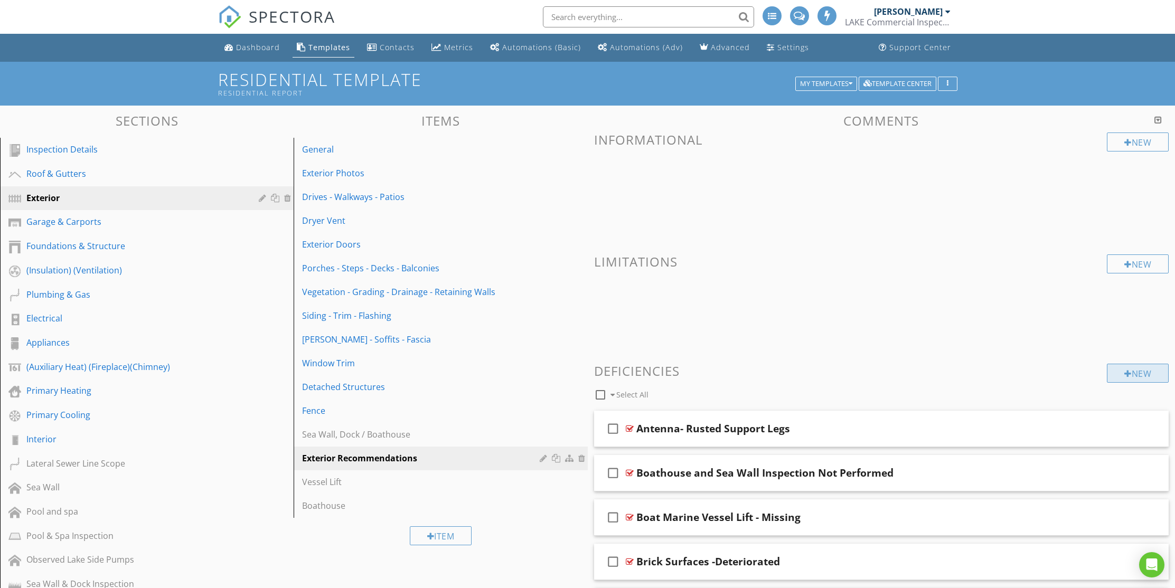
click at [1137, 369] on div "New" at bounding box center [1138, 373] width 62 height 19
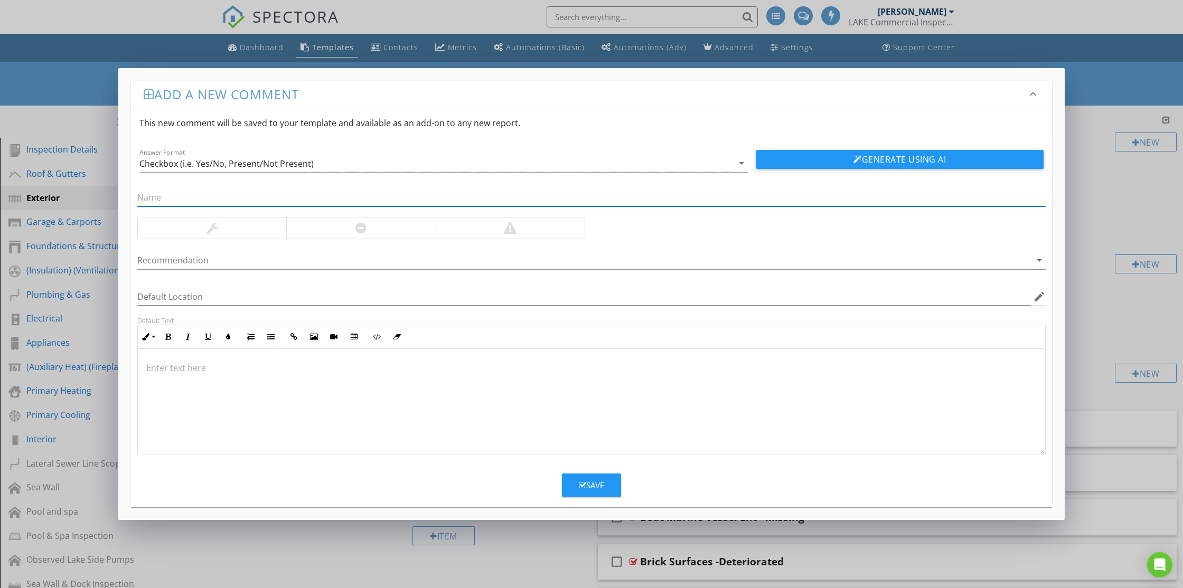
paste input "Lack Of Paint Protection"
type input "Lack Of Paint Protection"
click at [242, 197] on input "Lack Of Paint Protection" at bounding box center [591, 197] width 909 height 17
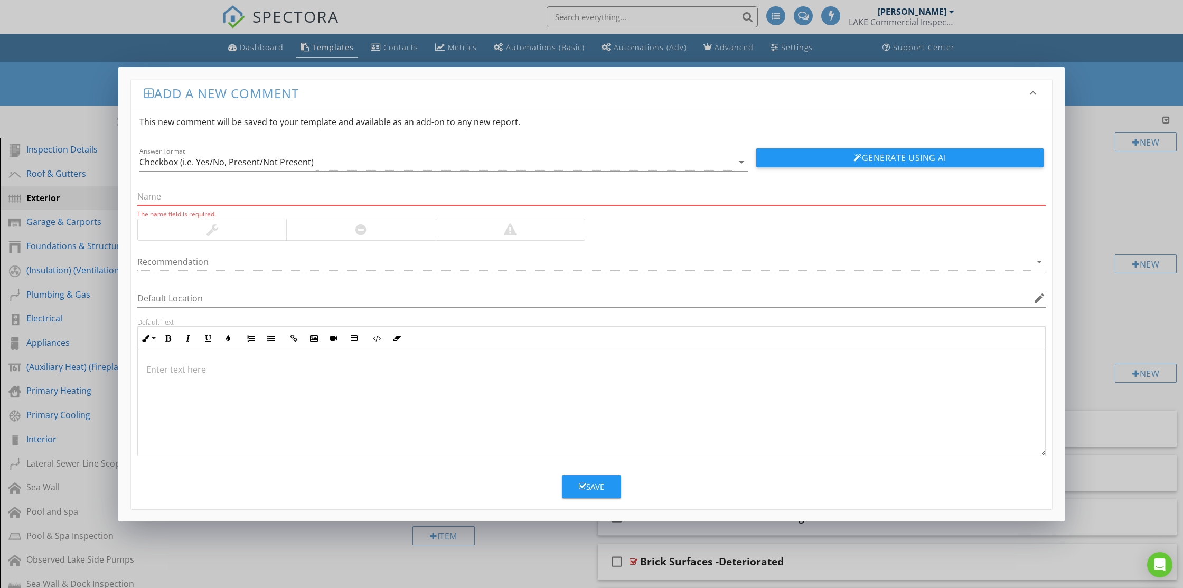
paste input "Door Frame Damaged Carport"
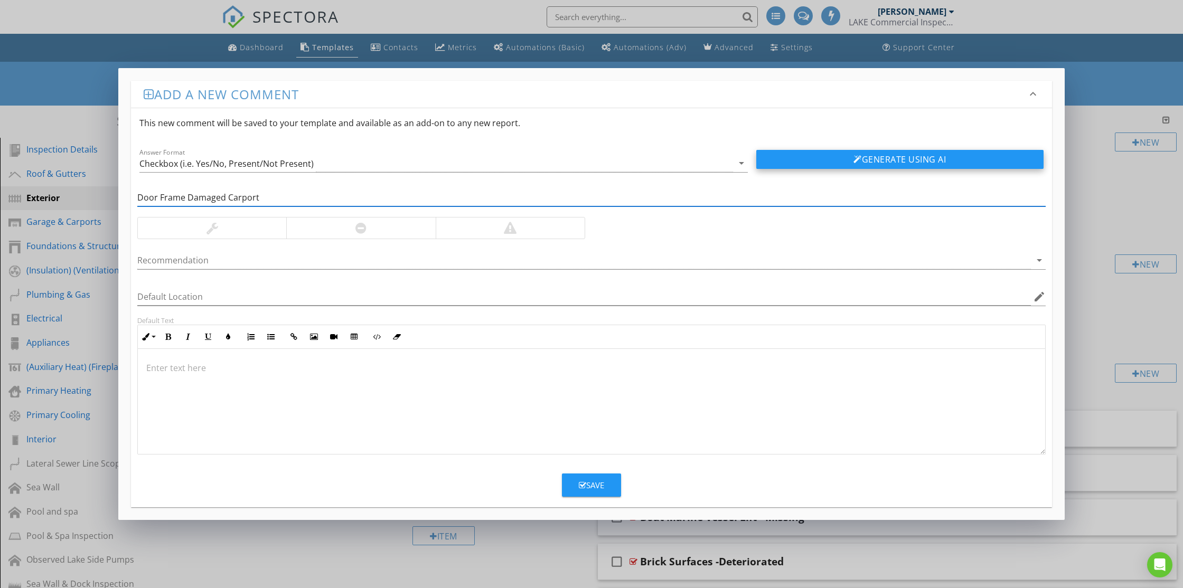
type input "Door Frame Damaged Carport"
click at [900, 161] on button "Generate Using AI" at bounding box center [899, 159] width 287 height 19
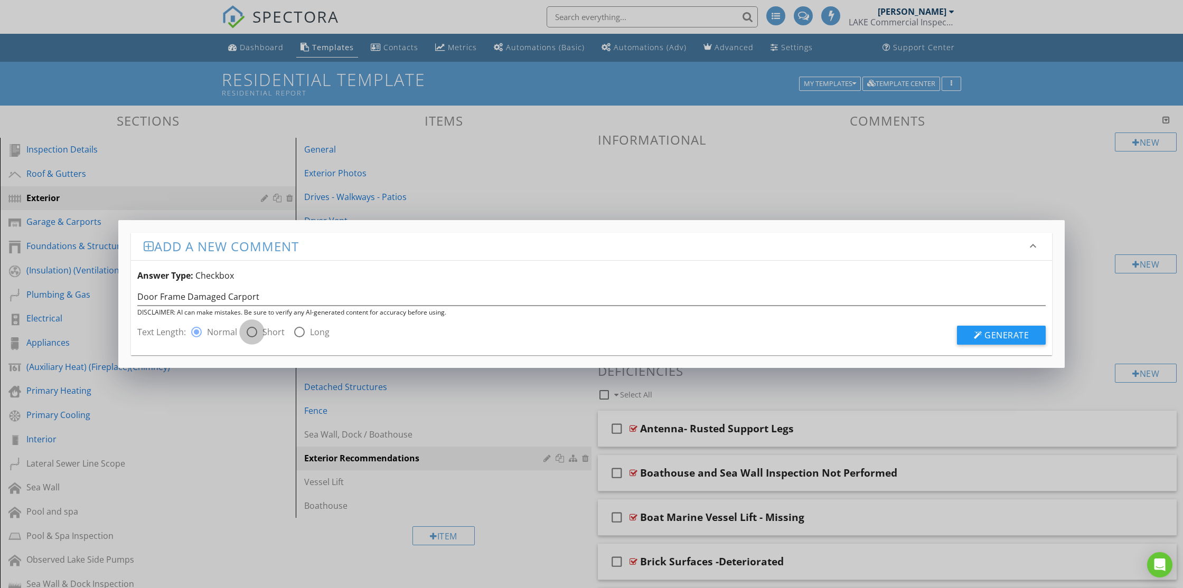
click at [255, 331] on div at bounding box center [252, 332] width 18 height 18
radio input "false"
radio input "true"
click at [999, 333] on span "Generate" at bounding box center [1007, 336] width 44 height 12
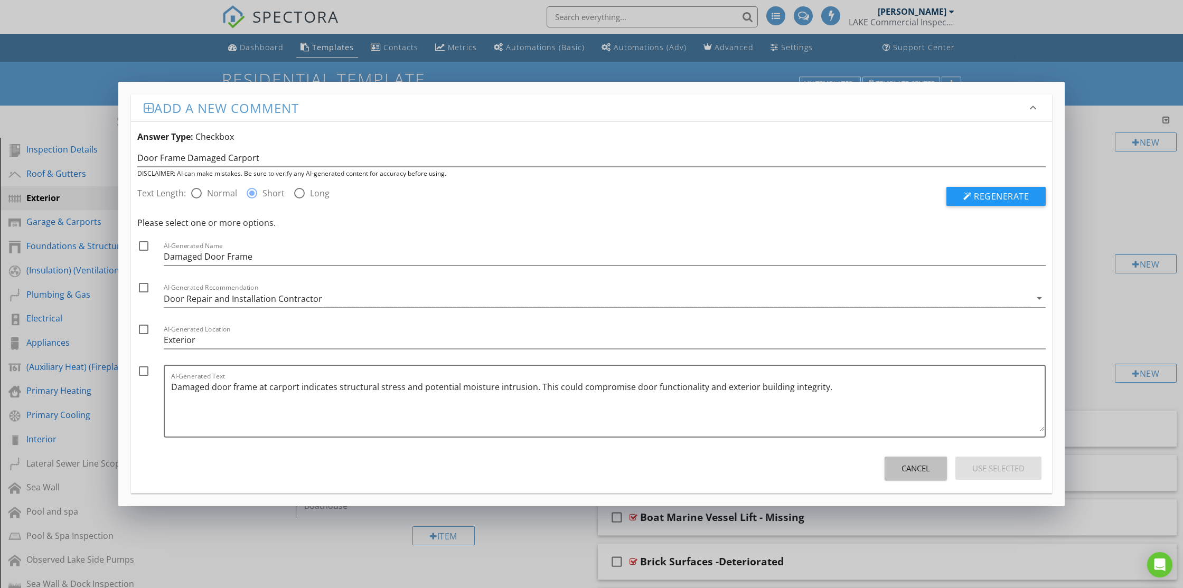
click at [905, 465] on div "Cancel" at bounding box center [916, 469] width 29 height 12
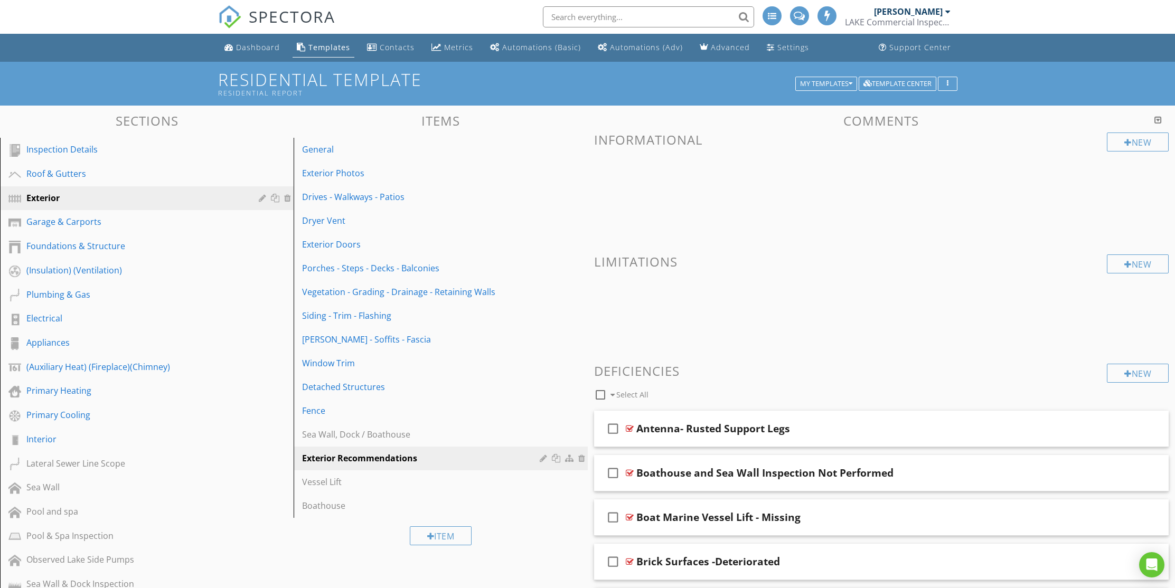
click at [337, 50] on div at bounding box center [587, 294] width 1175 height 588
click at [1137, 374] on div "New" at bounding box center [1138, 373] width 62 height 19
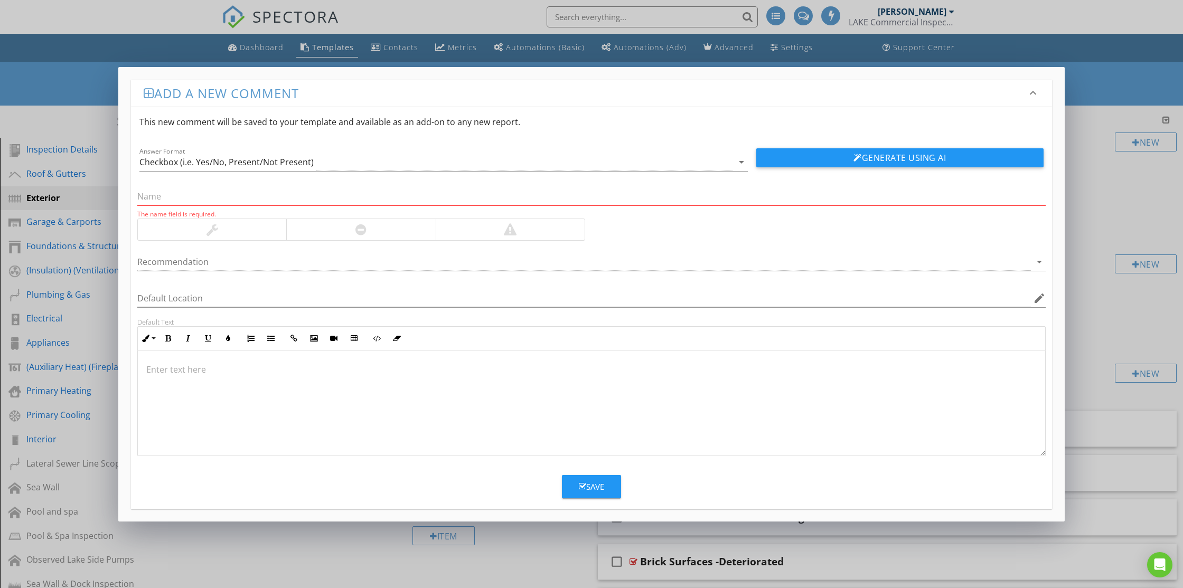
paste input "Damaged Trim and Moisture Detected"
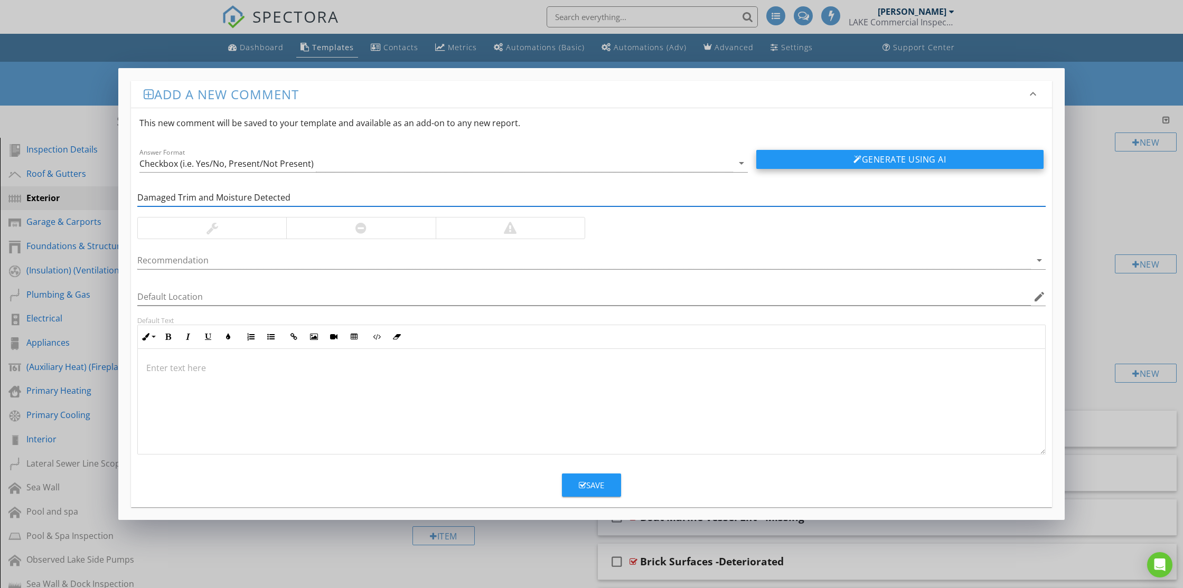
type input "Damaged Trim and Moisture Detected"
click at [816, 164] on button "Generate Using AI" at bounding box center [899, 159] width 287 height 19
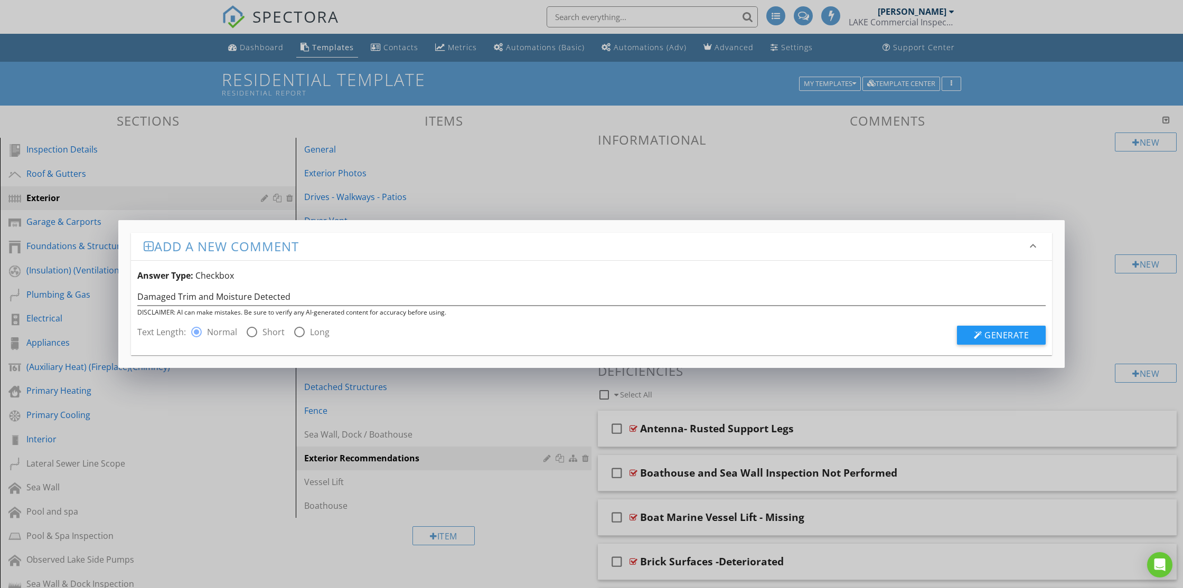
click at [254, 335] on div at bounding box center [252, 332] width 18 height 18
radio input "false"
radio input "true"
click at [1011, 332] on span "Generate" at bounding box center [1007, 336] width 44 height 12
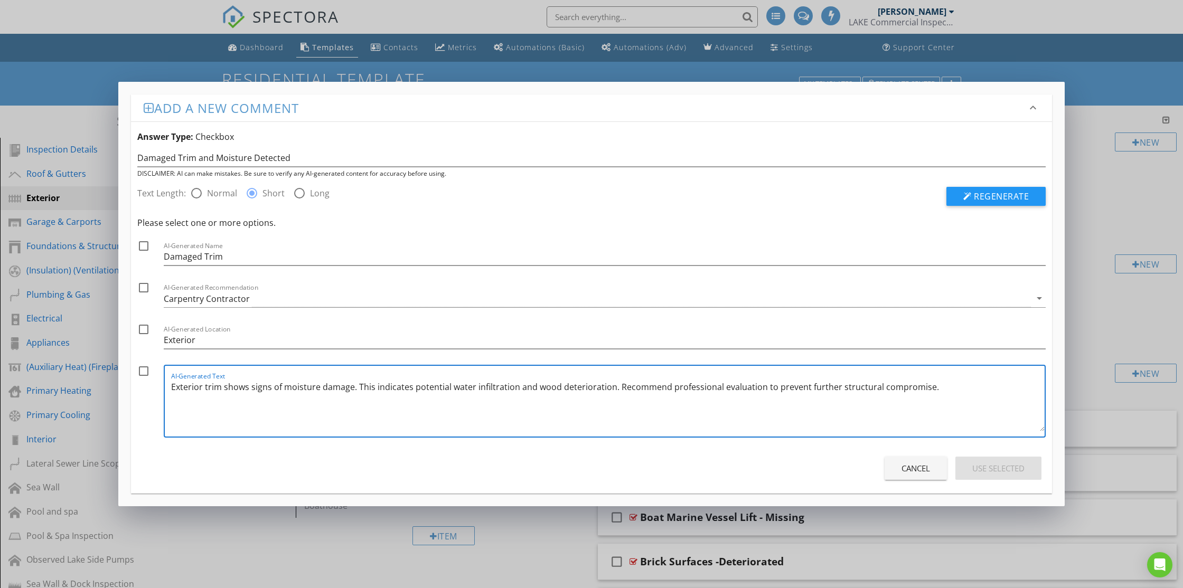
drag, startPoint x: 207, startPoint y: 390, endPoint x: 145, endPoint y: 382, distance: 62.8
click at [145, 382] on div "check_box_outline_blank AI-Generated Text Exterior trim shows signs of moisture…" at bounding box center [591, 404] width 909 height 78
type textarea "Trim shows signs of moisture damage. This indicates potential water infiltratio…"
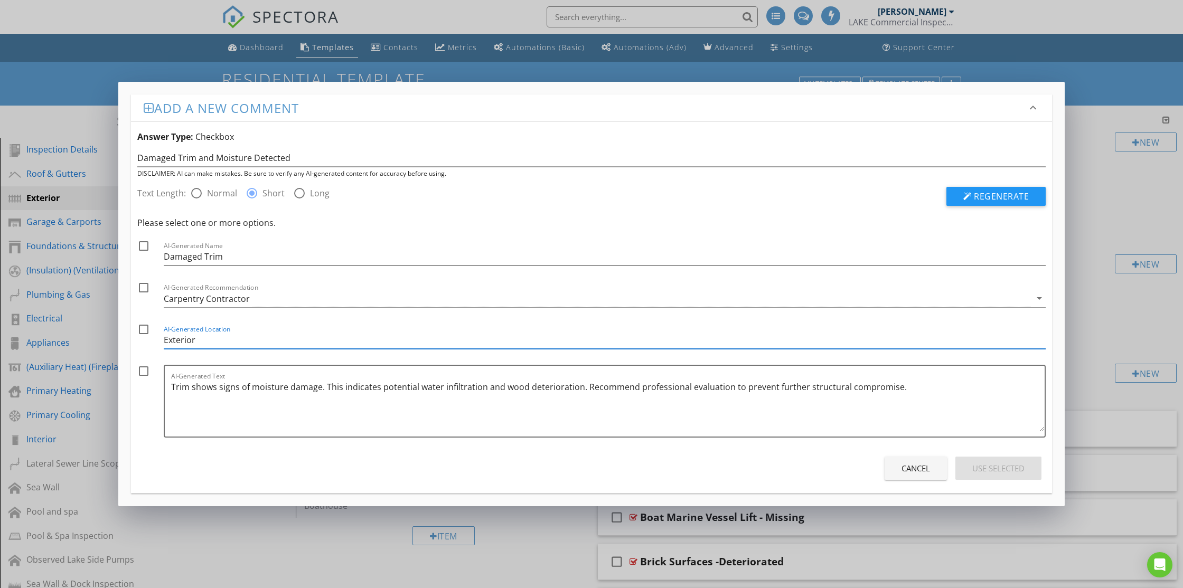
click at [223, 343] on input "Exterior" at bounding box center [605, 340] width 882 height 17
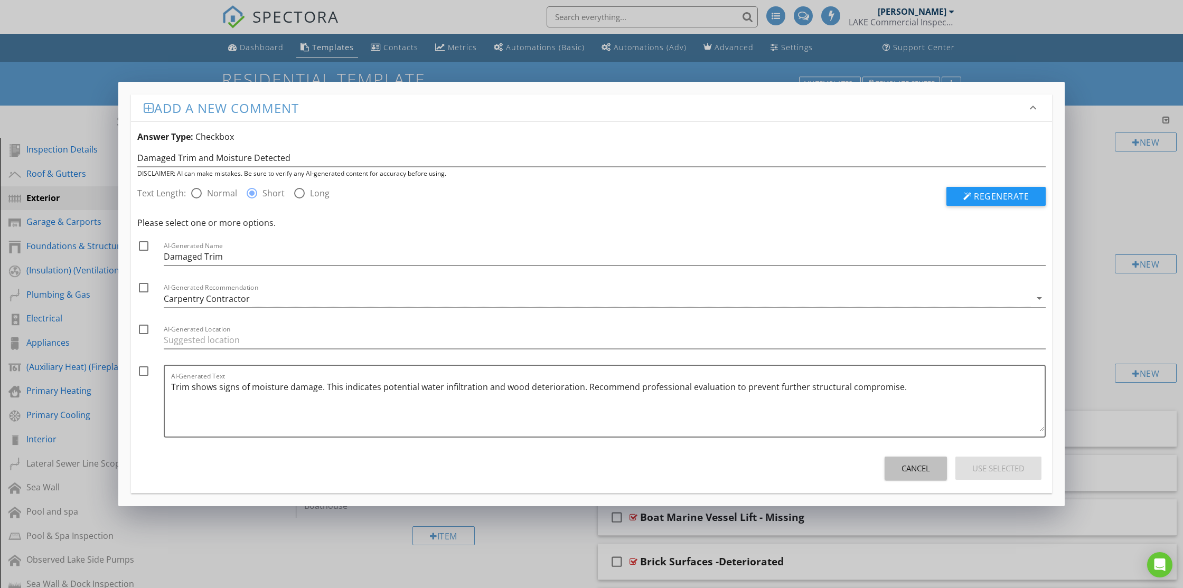
click at [912, 473] on div "Cancel" at bounding box center [916, 469] width 29 height 12
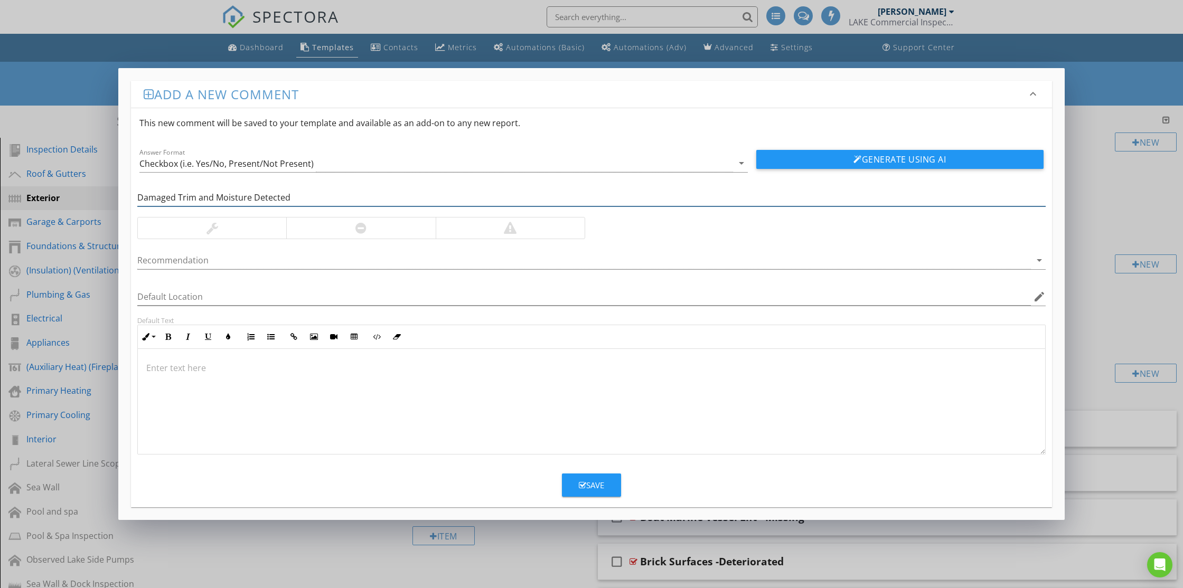
click at [302, 199] on input "Damaged Trim and Moisture Detected" at bounding box center [591, 197] width 909 height 17
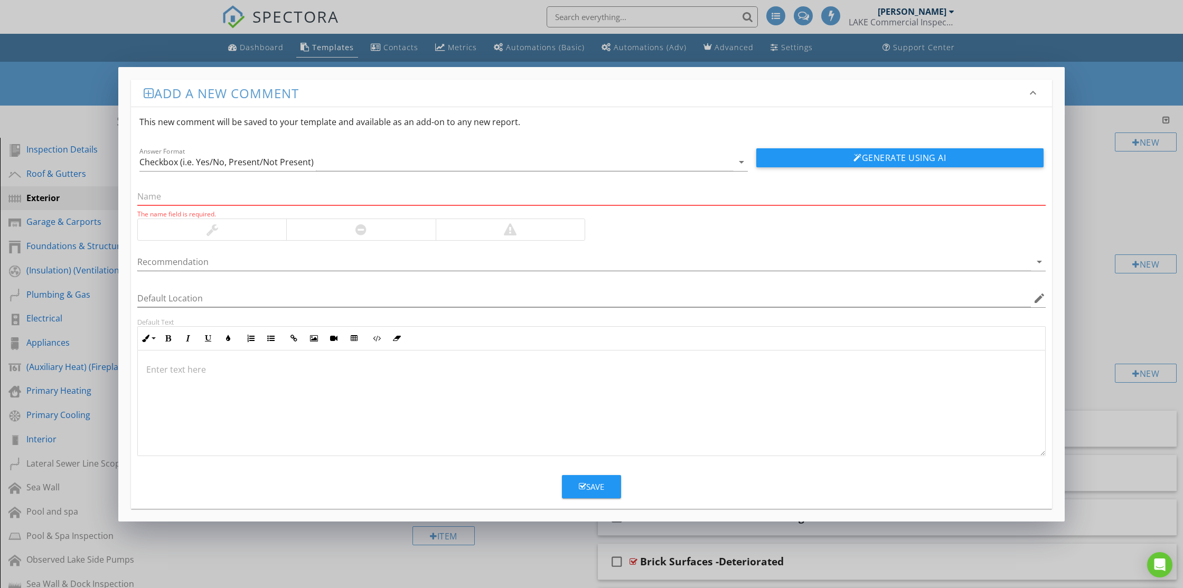
paste input "Crawlspace Access Issues"
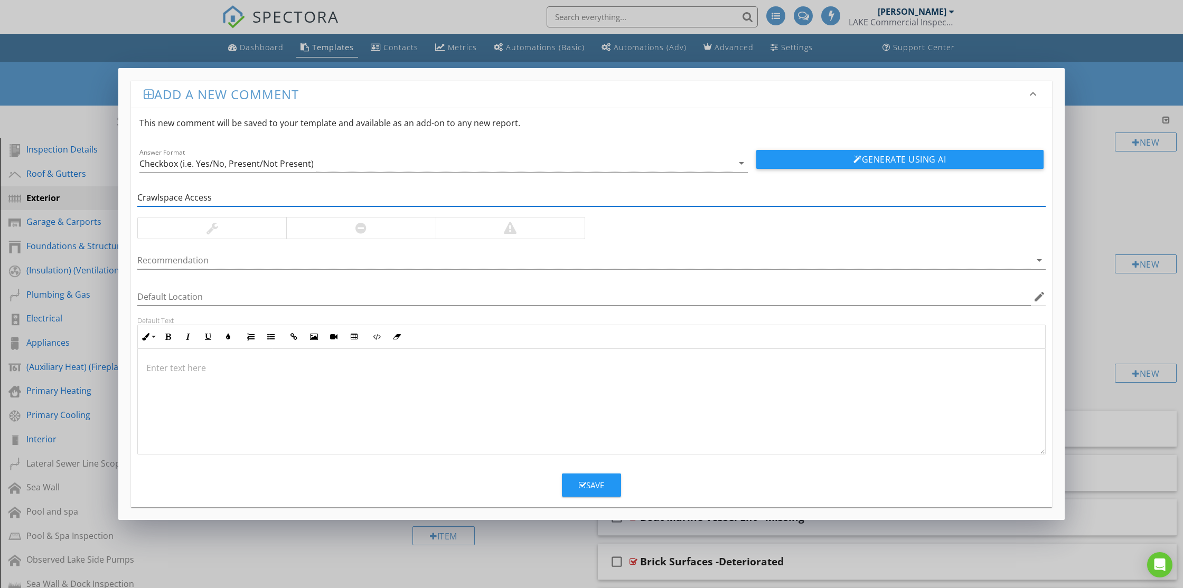
click at [138, 201] on input "Crawlspace Access" at bounding box center [591, 197] width 909 height 17
type input "No Crawlspace Access"
click at [817, 160] on button "Generate Using AI" at bounding box center [899, 159] width 287 height 19
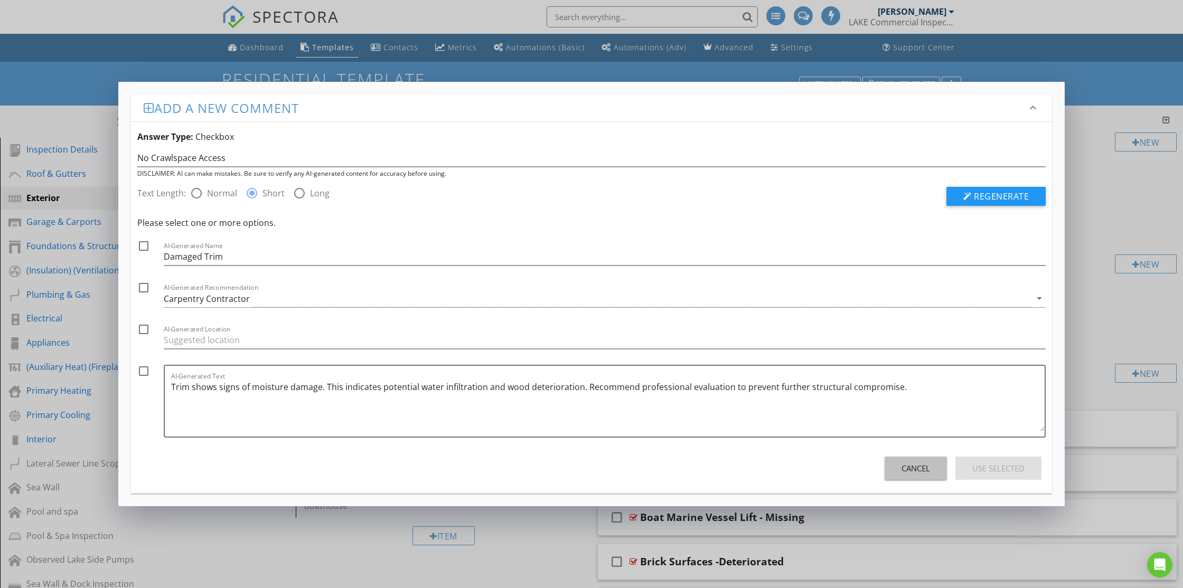
click at [909, 466] on div "Cancel" at bounding box center [916, 469] width 29 height 12
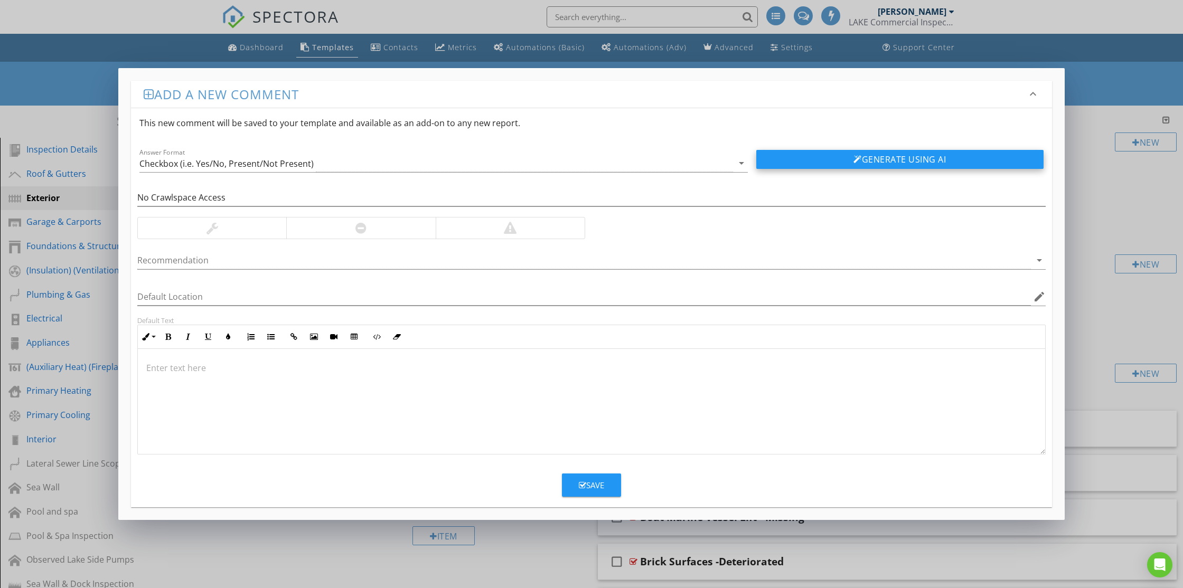
click at [821, 158] on button "Generate Using AI" at bounding box center [899, 159] width 287 height 19
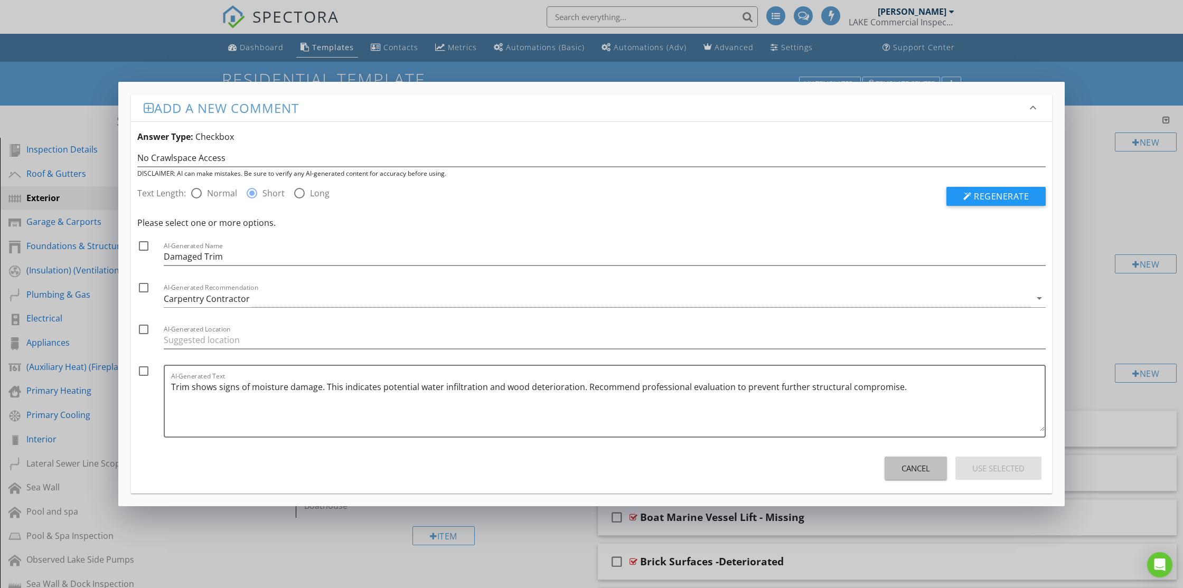
click at [899, 461] on button "Cancel" at bounding box center [916, 468] width 62 height 23
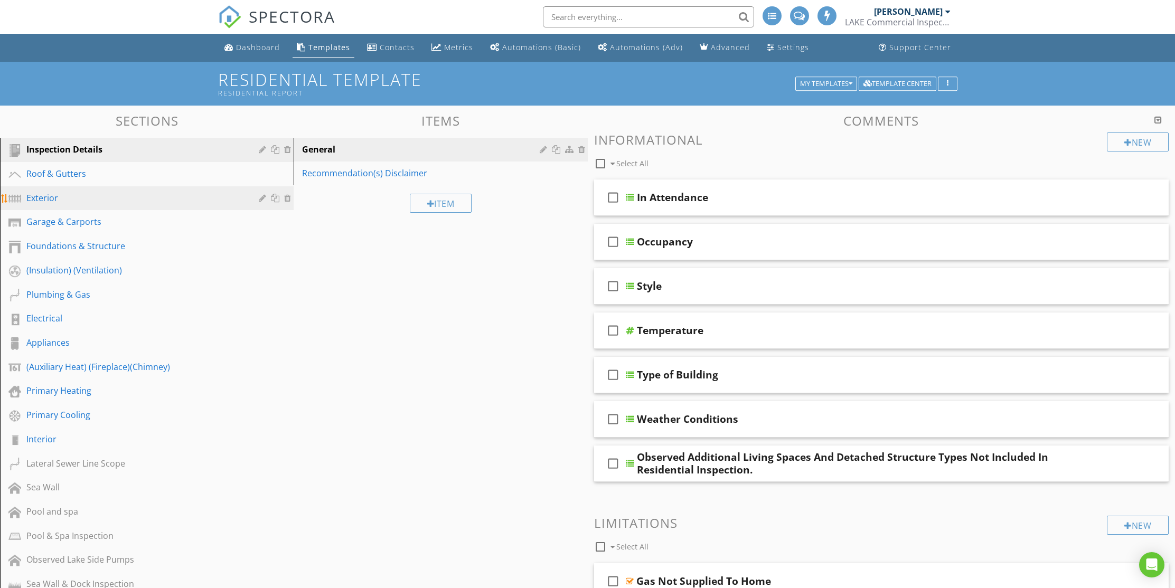
click at [43, 199] on div "Exterior" at bounding box center [134, 198] width 217 height 13
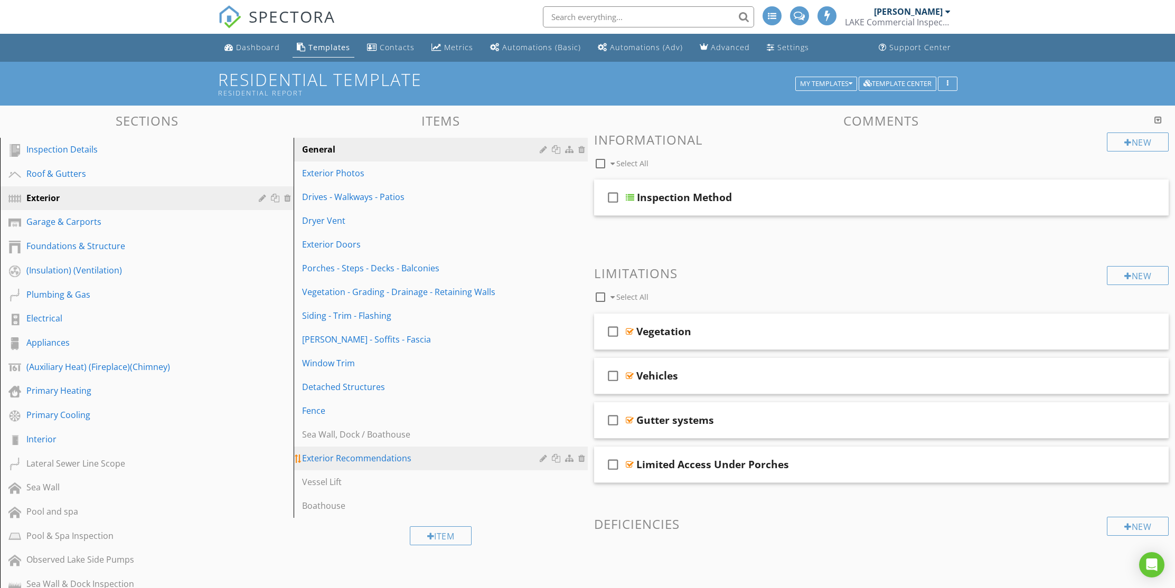
click at [398, 455] on div "Exterior Recommendations" at bounding box center [422, 458] width 240 height 13
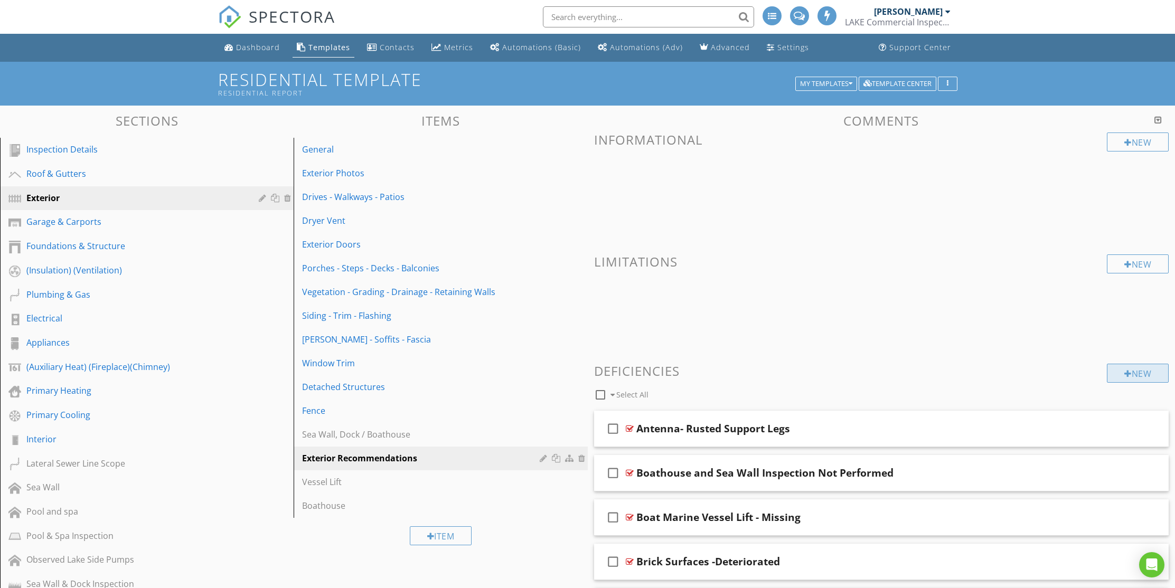
click at [1136, 374] on div "New" at bounding box center [1138, 373] width 62 height 19
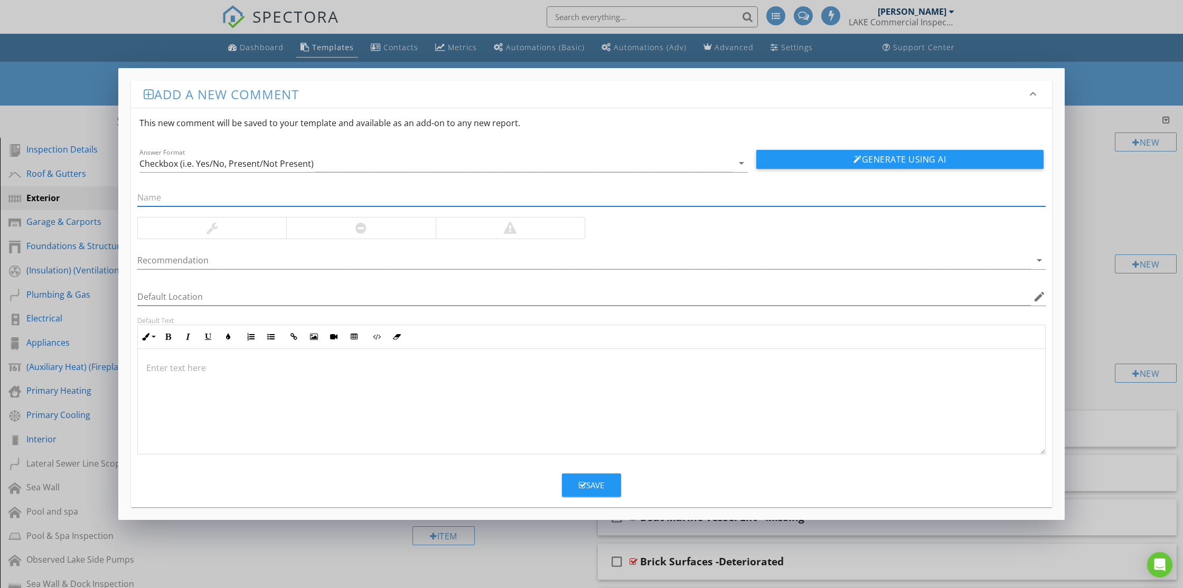
paste input "Crawlspace Access Issues"
drag, startPoint x: 241, startPoint y: 200, endPoint x: 212, endPoint y: 197, distance: 28.6
click at [212, 197] on input "Crawlspace Access Issues" at bounding box center [591, 197] width 909 height 17
click at [138, 196] on input "Crawlspace Access" at bounding box center [591, 197] width 909 height 17
type input "No Crawlspace Access"
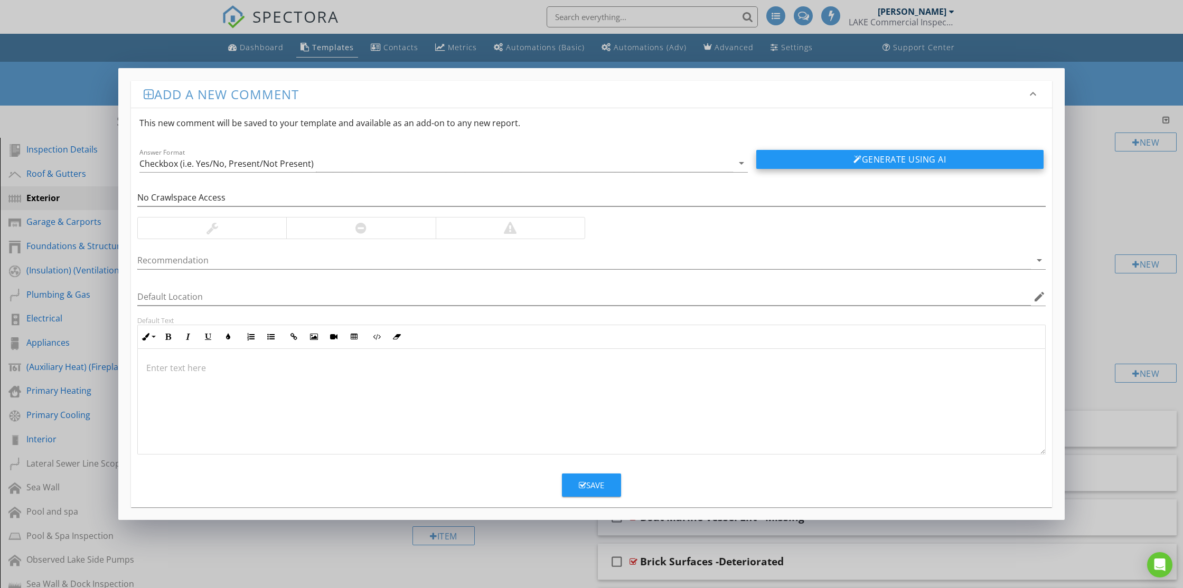
click at [793, 160] on button "Generate Using AI" at bounding box center [899, 159] width 287 height 19
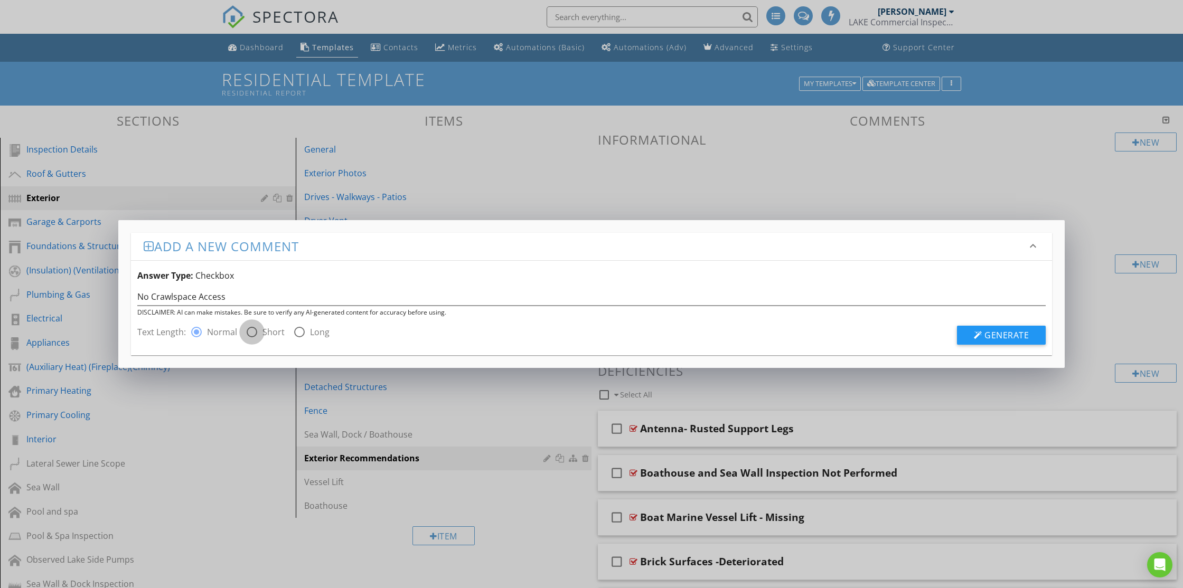
click at [250, 332] on div at bounding box center [252, 332] width 18 height 18
radio input "false"
radio input "true"
click at [1006, 332] on span "Generate" at bounding box center [1007, 336] width 44 height 12
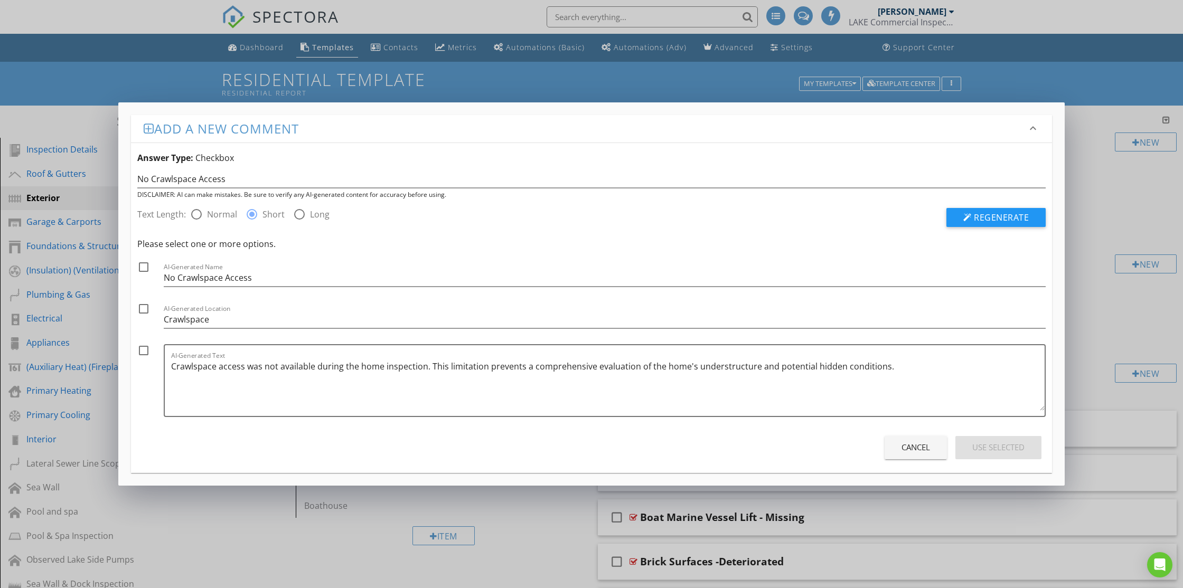
click at [149, 266] on div at bounding box center [144, 267] width 18 height 18
checkbox input "true"
click at [145, 309] on div at bounding box center [144, 309] width 18 height 18
checkbox input "true"
click at [141, 343] on div at bounding box center [144, 351] width 18 height 18
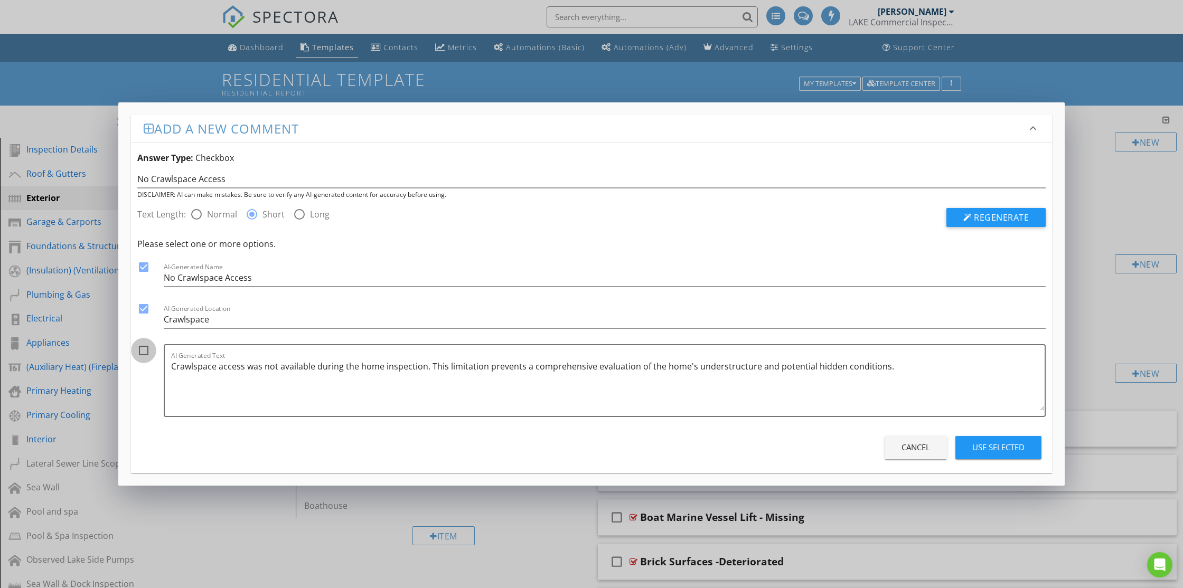
checkbox input "true"
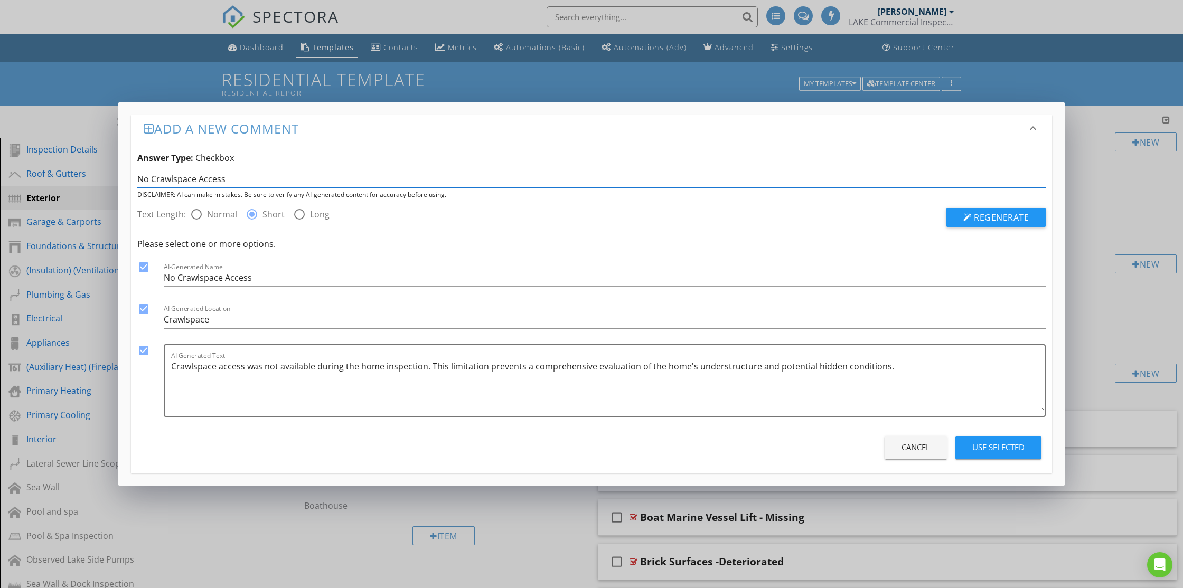
click at [236, 183] on input "No Crawlspace Access" at bounding box center [591, 179] width 909 height 17
type input "No Crawlspace Access Doors"
click at [1004, 217] on span "Regenerate" at bounding box center [1001, 218] width 55 height 12
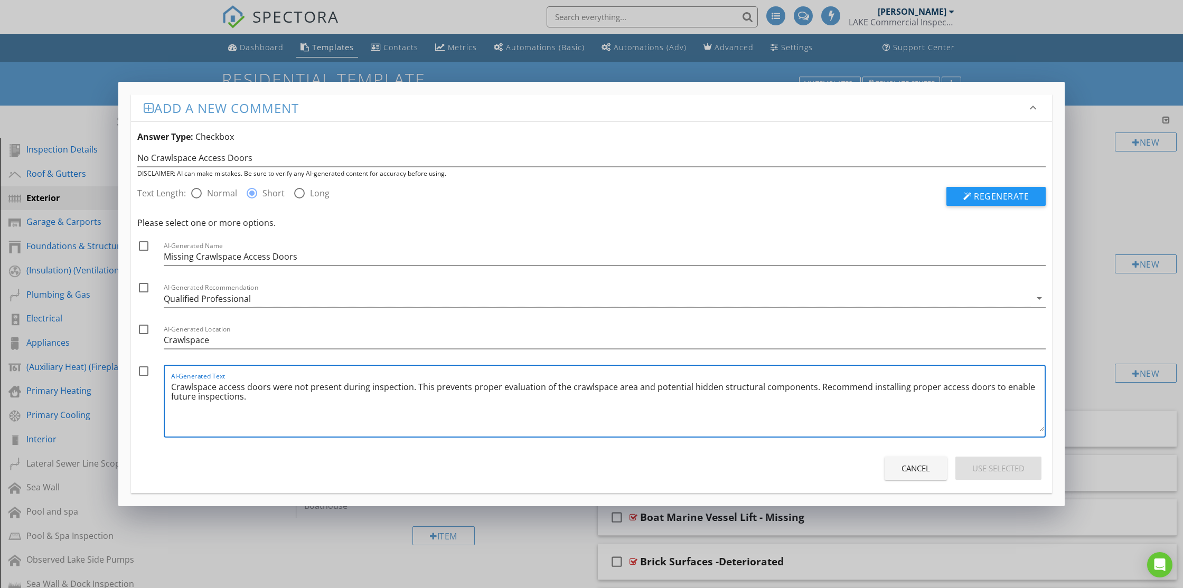
drag, startPoint x: 809, startPoint y: 389, endPoint x: 414, endPoint y: 386, distance: 395.1
click at [414, 386] on textarea "Crawlspace access doors were not present during inspection. This prevents prope…" at bounding box center [608, 405] width 874 height 53
drag, startPoint x: 598, startPoint y: 389, endPoint x: 699, endPoint y: 394, distance: 100.5
click at [699, 394] on textarea "Crawlspace access doors were not present during inspection. Recommend installin…" at bounding box center [608, 405] width 874 height 53
type textarea "Crawlspace access doors were not present during inspection. Recommend installin…"
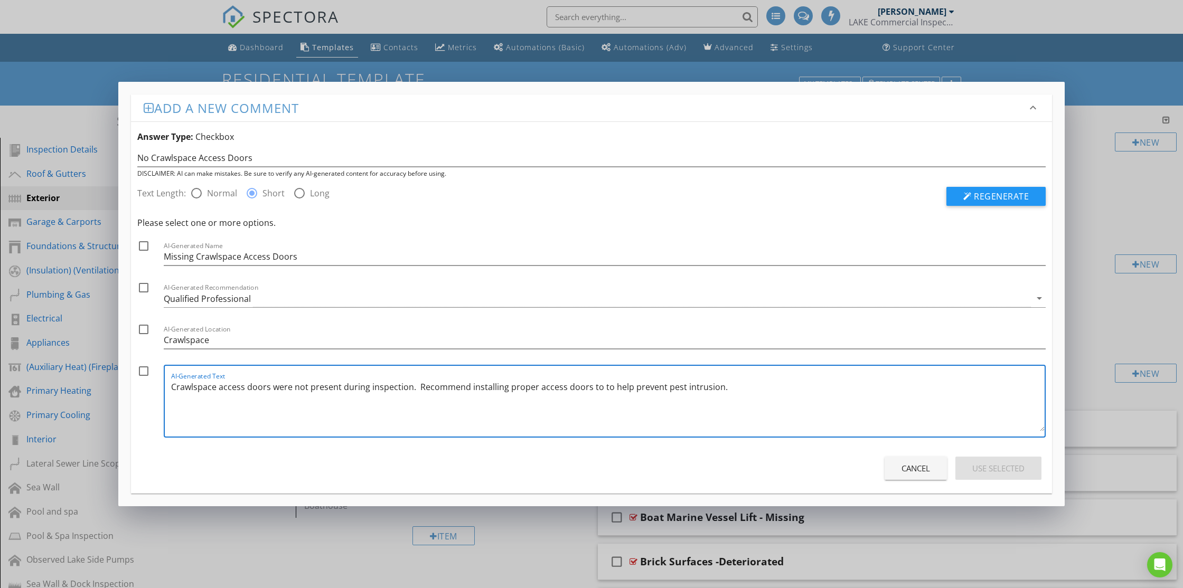
click at [147, 245] on div at bounding box center [144, 246] width 18 height 18
checkbox input "true"
click at [145, 289] on div at bounding box center [144, 288] width 18 height 18
checkbox input "true"
click at [144, 323] on div at bounding box center [144, 330] width 18 height 18
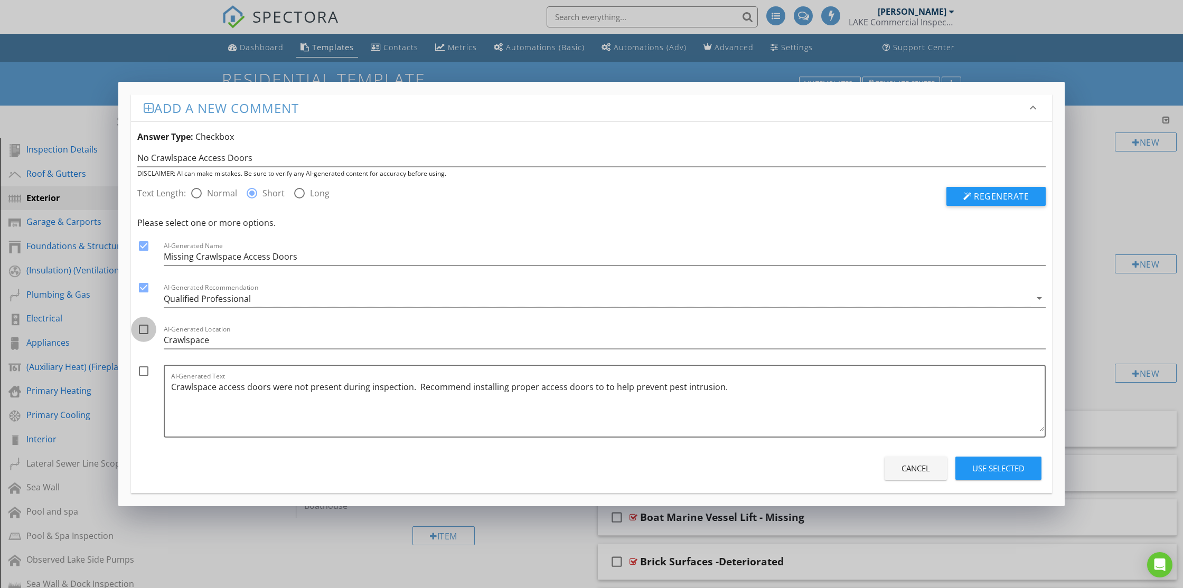
checkbox input "true"
click at [147, 367] on div at bounding box center [144, 371] width 18 height 18
checkbox input "true"
click at [1019, 471] on div "Use Selected" at bounding box center [998, 469] width 52 height 12
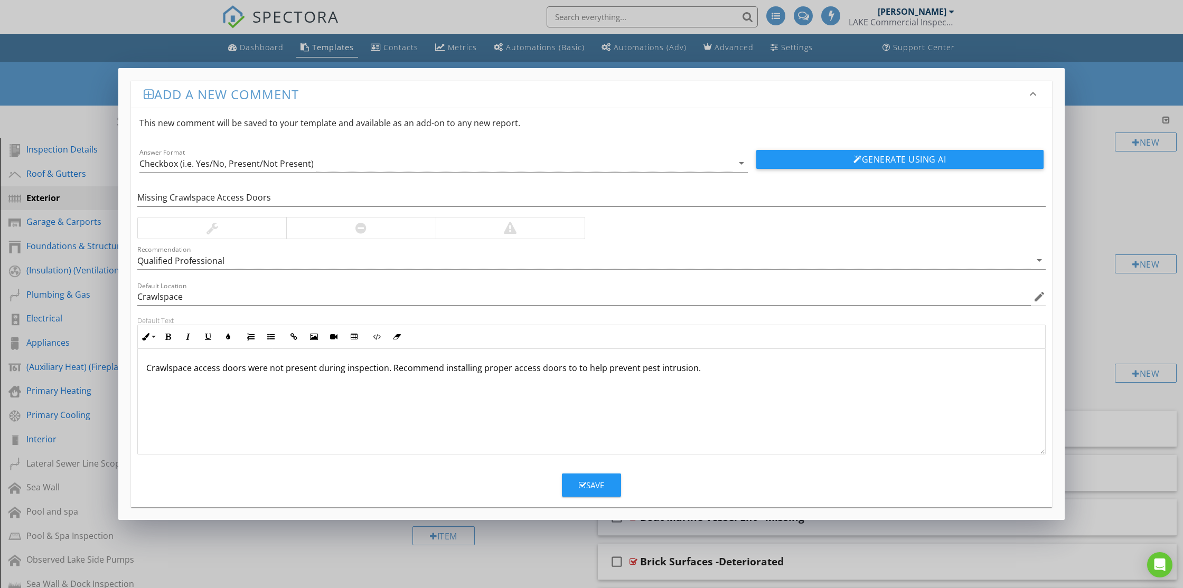
click at [466, 365] on p "Crawlspace access doors were not present during inspection. Recommend installin…" at bounding box center [591, 368] width 891 height 13
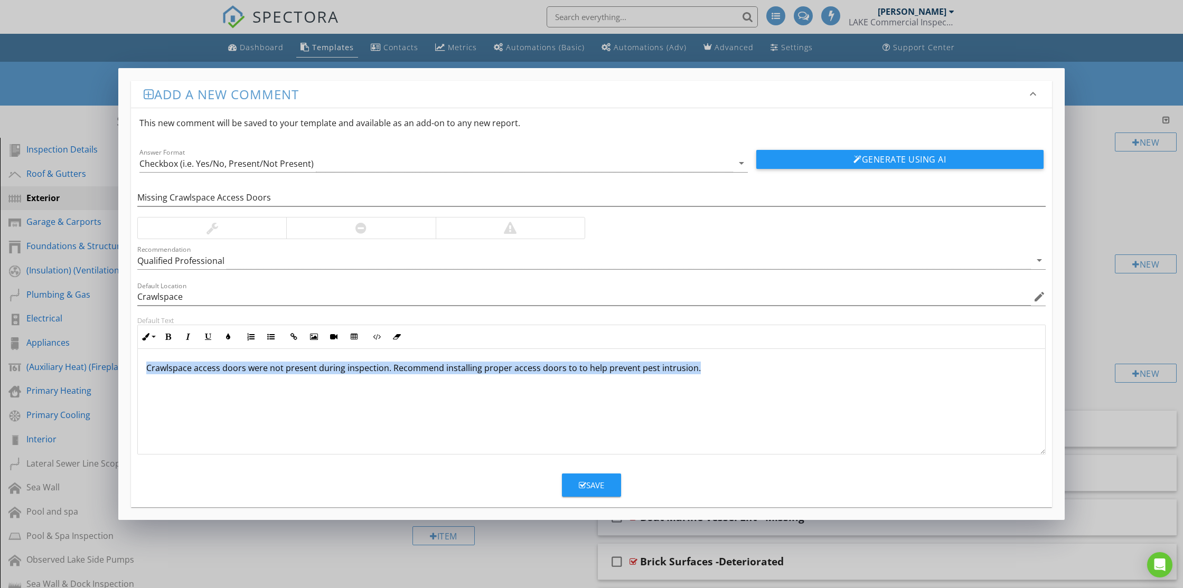
click at [466, 365] on p "Crawlspace access doors were not present during inspection. Recommend installin…" at bounding box center [591, 368] width 891 height 13
copy p "Crawlspace access doors were not present during inspection. Recommend installin…"
click at [606, 487] on button "Save" at bounding box center [591, 485] width 59 height 23
